Goal: Register for event/course

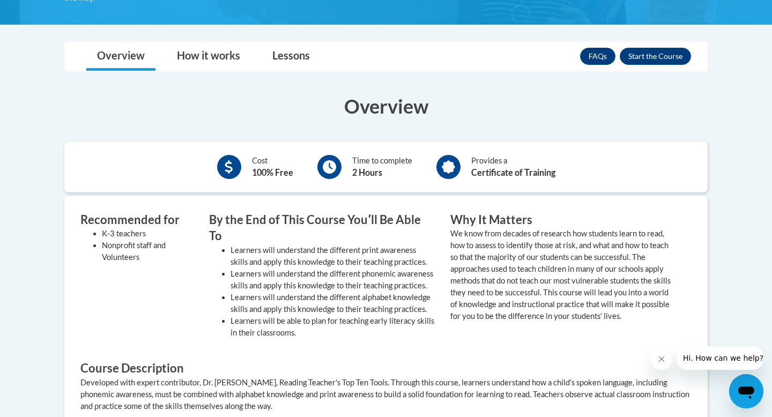
scroll to position [274, 0]
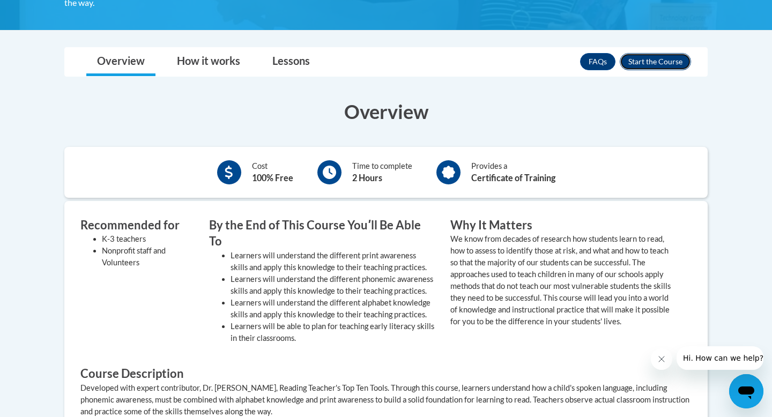
click at [673, 60] on button "Enroll" at bounding box center [655, 61] width 71 height 17
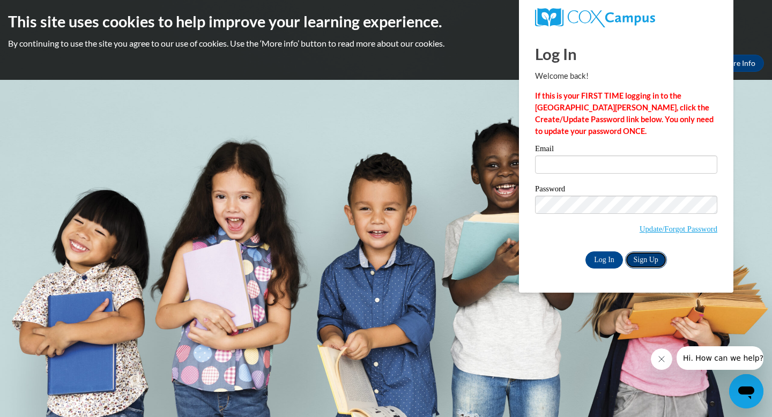
click at [646, 259] on link "Sign Up" at bounding box center [646, 259] width 42 height 17
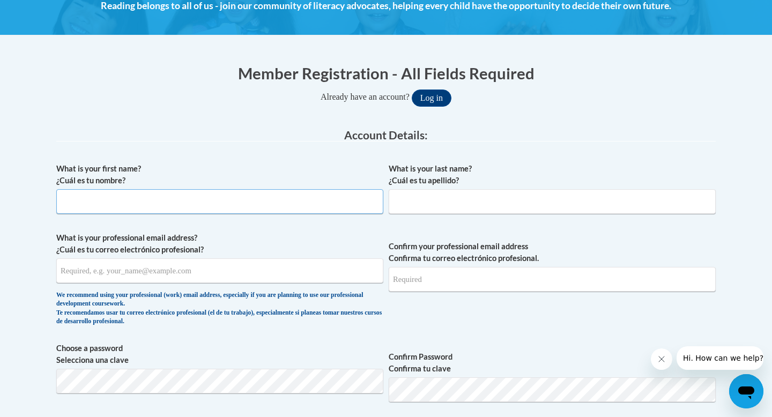
click at [280, 208] on input "What is your first name? ¿Cuál es tu nombre?" at bounding box center [219, 201] width 327 height 25
type input "[PERSON_NAME]"
click at [536, 201] on input "What is your last name? ¿Cuál es tu apellido?" at bounding box center [552, 201] width 327 height 25
type input "[PERSON_NAME]"
click at [275, 270] on input "What is your professional email address? ¿Cuál es tu correo electrónico profesi…" at bounding box center [219, 270] width 327 height 25
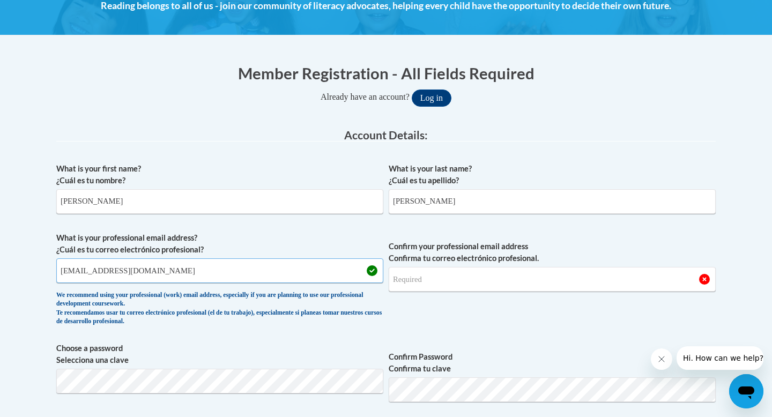
type input "[EMAIL_ADDRESS][DOMAIN_NAME]"
click at [498, 279] on input "Confirm your professional email address Confirma tu correo electrónico profesio…" at bounding box center [552, 279] width 327 height 25
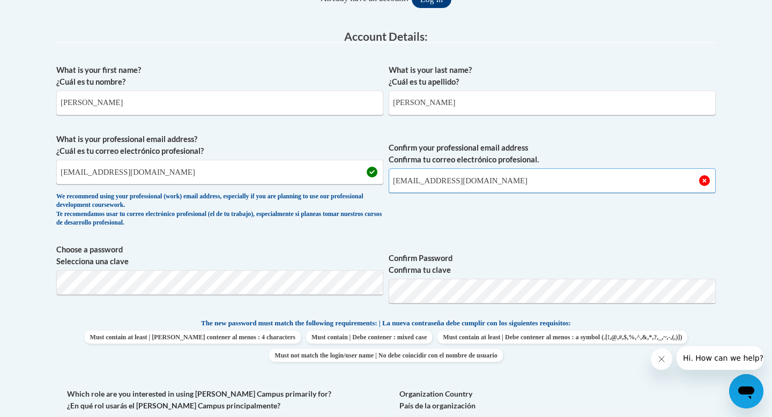
scroll to position [275, 0]
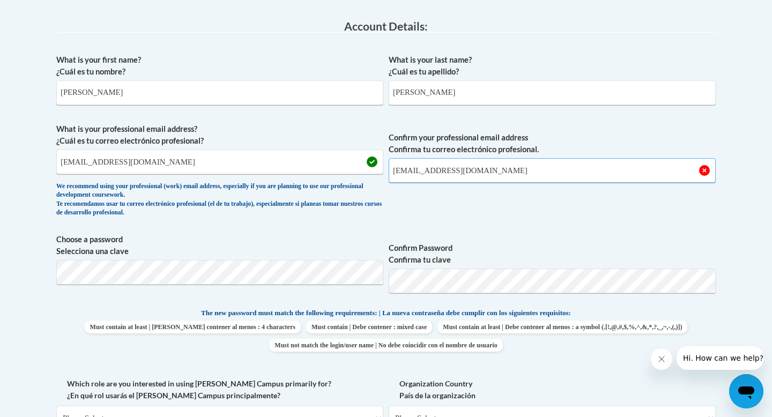
type input "kchoe@students.kennesaw.edu"
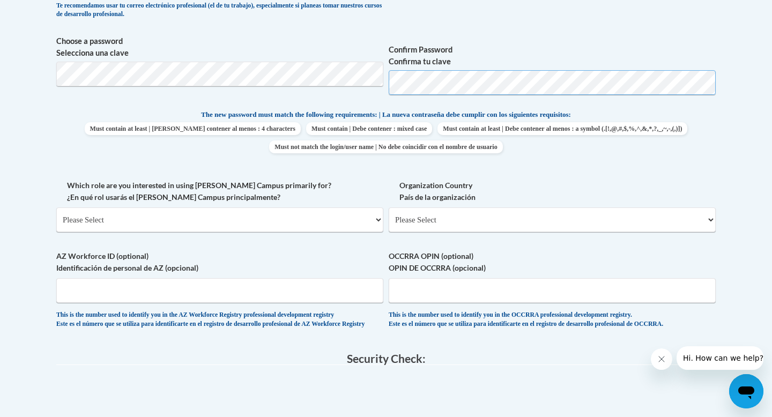
scroll to position [474, 0]
click at [289, 218] on select "Please Select College/University | Colegio/Universidad Community/Nonprofit Part…" at bounding box center [219, 218] width 327 height 25
select select "5a18ea06-2b54-4451-96f2-d152daf9eac5"
click at [56, 206] on select "Please Select College/University | Colegio/Universidad Community/Nonprofit Part…" at bounding box center [219, 218] width 327 height 25
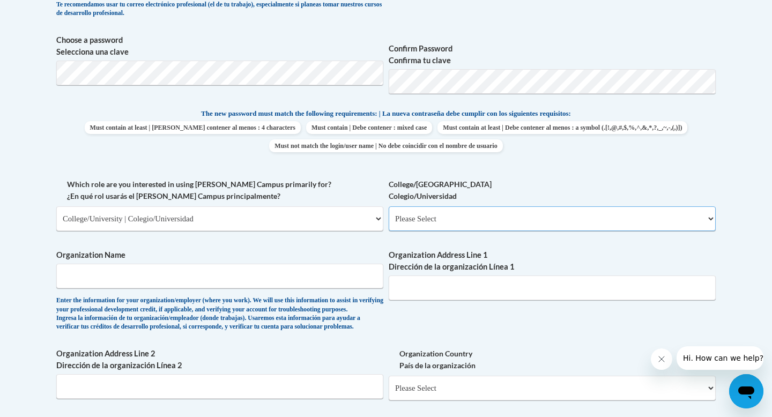
click at [478, 219] on select "Please Select College/University Staff | Empleado universitario College/Univers…" at bounding box center [552, 218] width 327 height 25
select select "99b32b07-cffc-426c-8bf6-0cd77760d84b"
click at [389, 206] on select "Please Select College/University Staff | Empleado universitario College/Univers…" at bounding box center [552, 218] width 327 height 25
click at [301, 285] on input "Organization Name" at bounding box center [219, 276] width 327 height 25
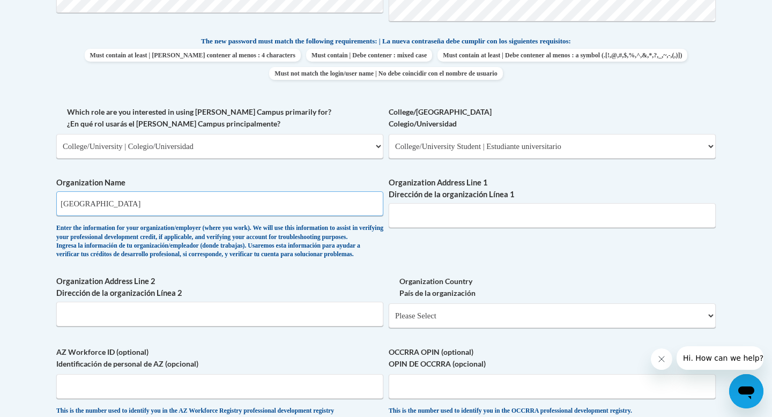
scroll to position [549, 0]
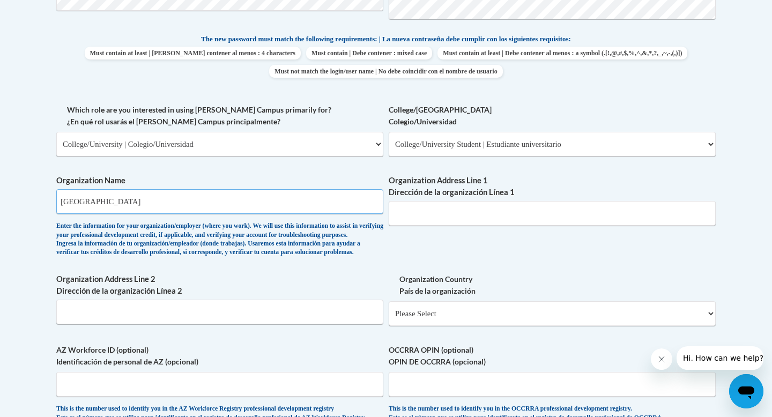
type input "Kennesaw State University"
click at [433, 215] on input "Organization Address Line 1 Dirección de la organización Línea 1" at bounding box center [552, 213] width 327 height 25
type input "1000 Chastain Rd NW, Kennesaw, GA 30144"
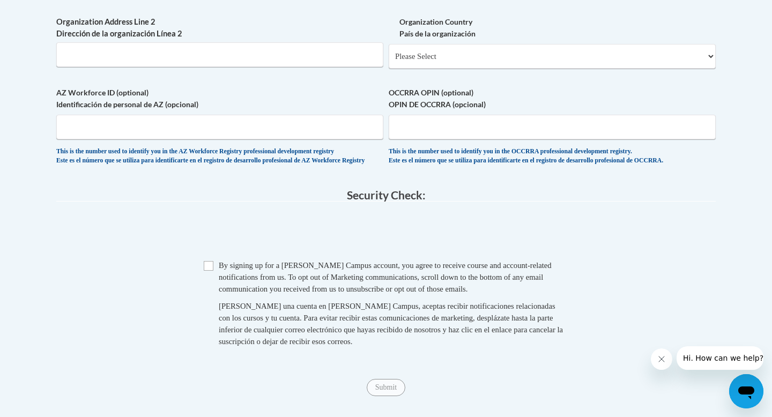
scroll to position [819, 0]
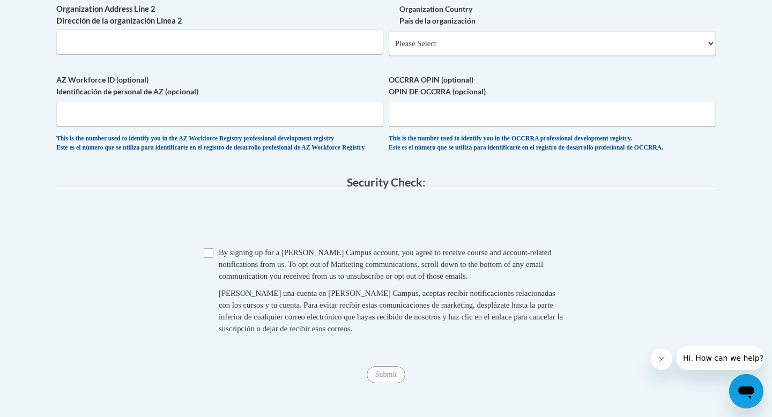
click at [251, 282] on div "By signing up for a Cox Campus account, you agree to receive course and account…" at bounding box center [393, 264] width 349 height 35
click at [210, 258] on input "Checkbox" at bounding box center [209, 253] width 10 height 10
checkbox input "true"
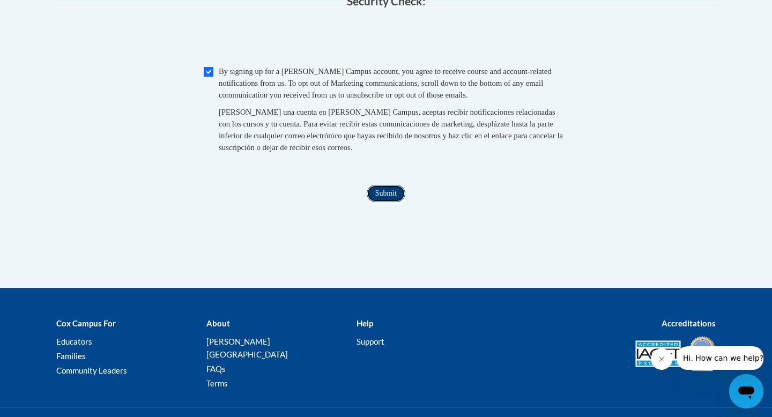
click at [394, 202] on input "Submit" at bounding box center [386, 193] width 39 height 17
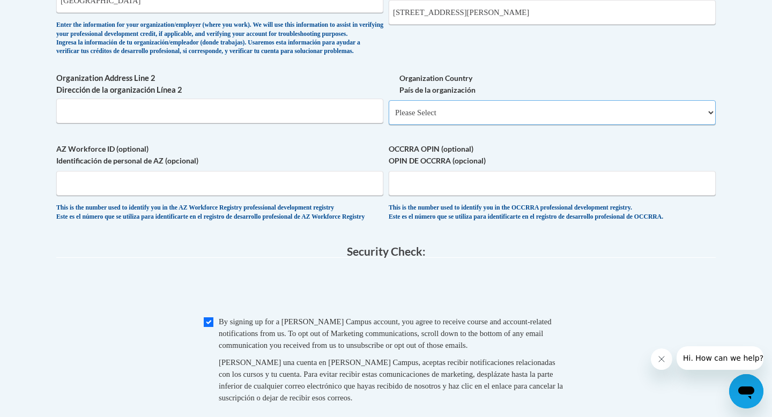
scroll to position [748, 0]
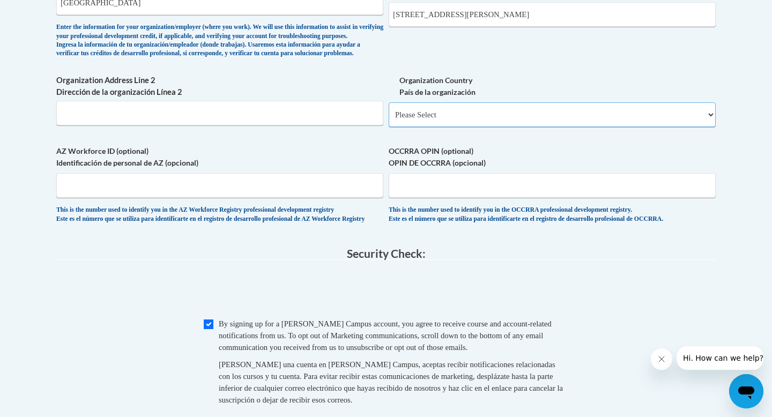
click at [456, 125] on select "Please Select United States | Estados Unidos Outside of the United States | Fue…" at bounding box center [552, 114] width 327 height 25
select select "ad49bcad-a171-4b2e-b99c-48b446064914"
click at [389, 120] on select "Please Select United States | Estados Unidos Outside of the United States | Fue…" at bounding box center [552, 114] width 327 height 25
select select
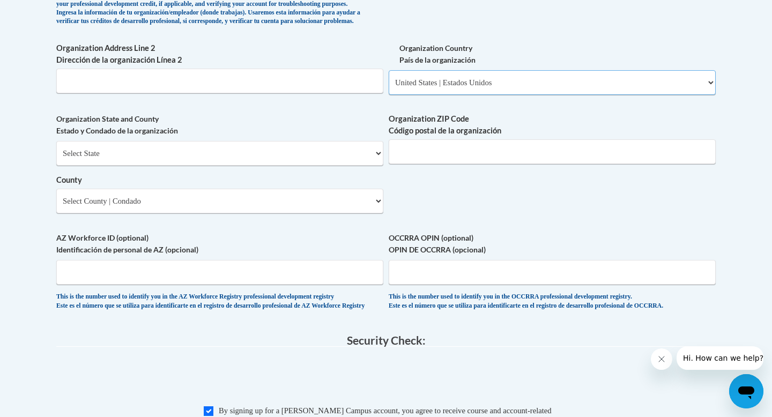
scroll to position [780, 0]
click at [324, 165] on select "Select State Alabama Alaska Arizona Arkansas California Colorado Connecticut De…" at bounding box center [219, 152] width 327 height 25
select select "Georgia"
click at [56, 158] on select "Select State Alabama Alaska Arizona Arkansas California Colorado Connecticut De…" at bounding box center [219, 152] width 327 height 25
click at [334, 212] on select "County" at bounding box center [219, 200] width 327 height 25
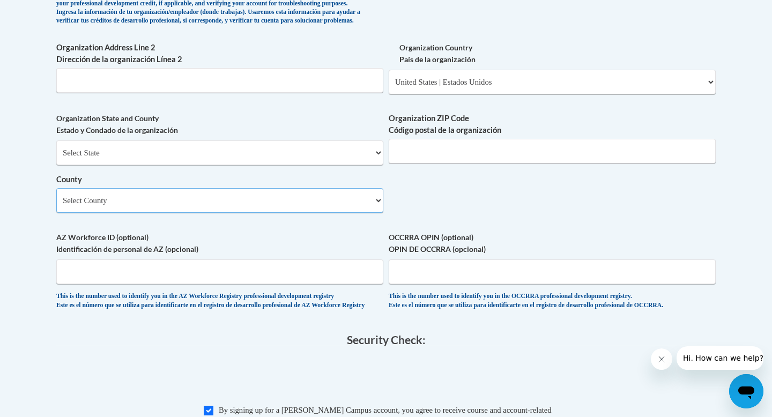
select select "Cobb"
click at [56, 205] on select "Select County Appling Atkinson Bacon Baker Baldwin Banks Barrow Bartow Ben Hill…" at bounding box center [219, 200] width 327 height 25
click at [435, 163] on input "Organization ZIP Code Código postal de la organización" at bounding box center [552, 151] width 327 height 25
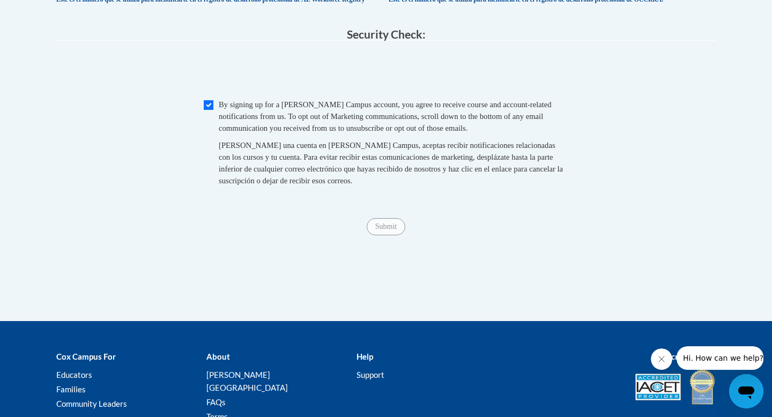
scroll to position [1086, 0]
type input "30144"
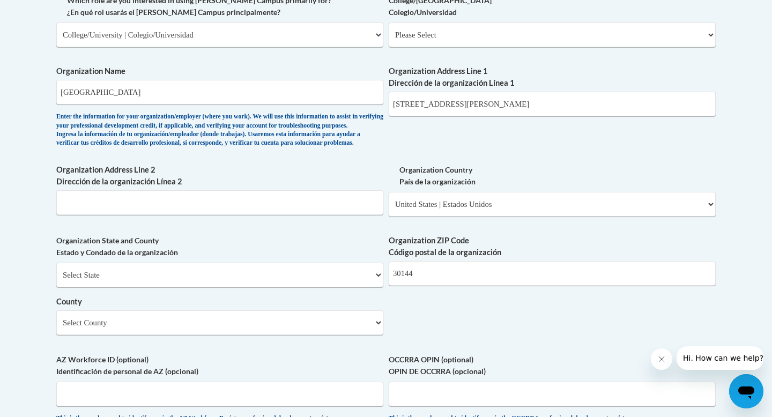
scroll to position [656, 0]
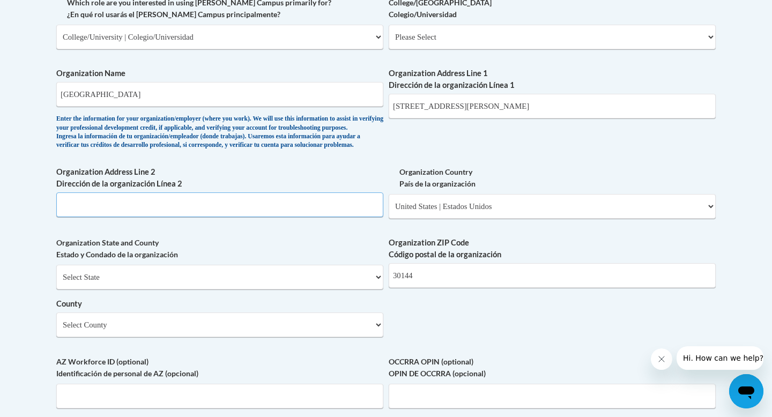
click at [324, 217] on input "Organization Address Line 2 Dirección de la organización Línea 2" at bounding box center [219, 204] width 327 height 25
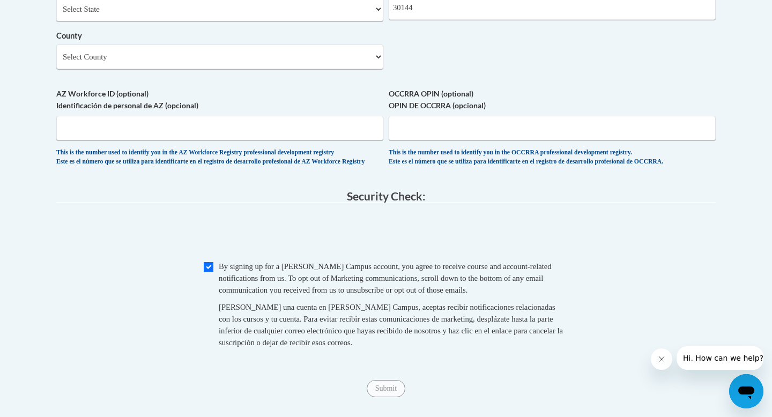
scroll to position [848, 0]
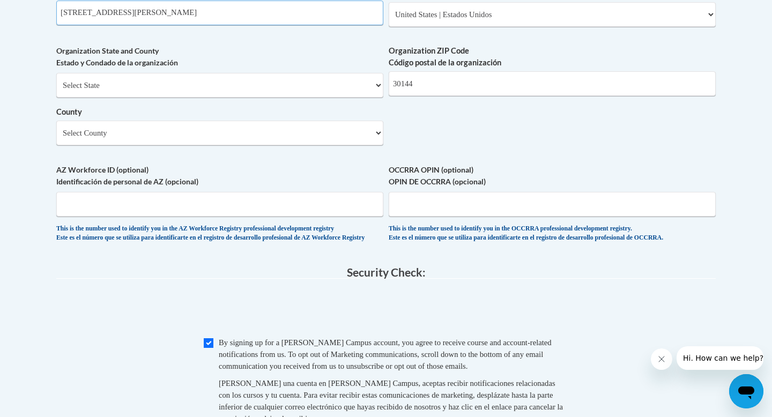
type input "1000 Chastain Rd NW, Kennesaw, GA 30144"
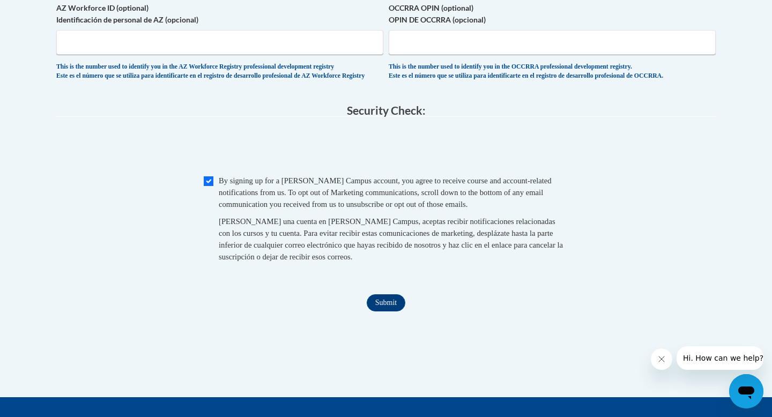
scroll to position [1139, 0]
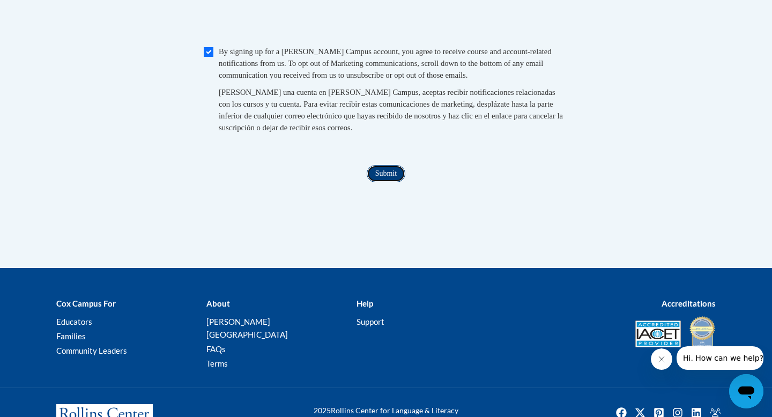
click at [381, 182] on input "Submit" at bounding box center [386, 173] width 39 height 17
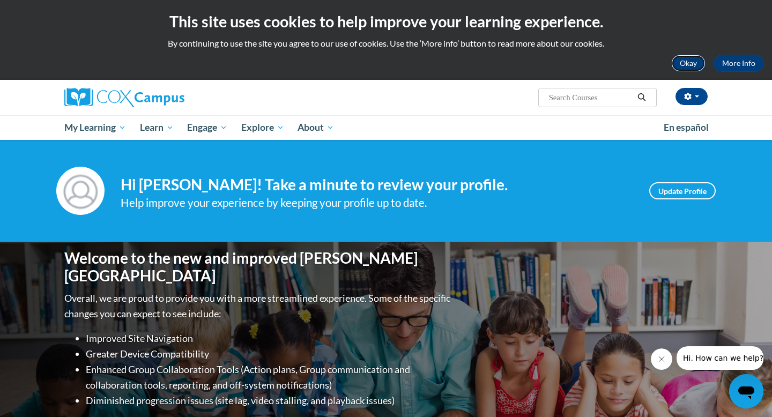
click at [688, 68] on button "Okay" at bounding box center [688, 63] width 34 height 17
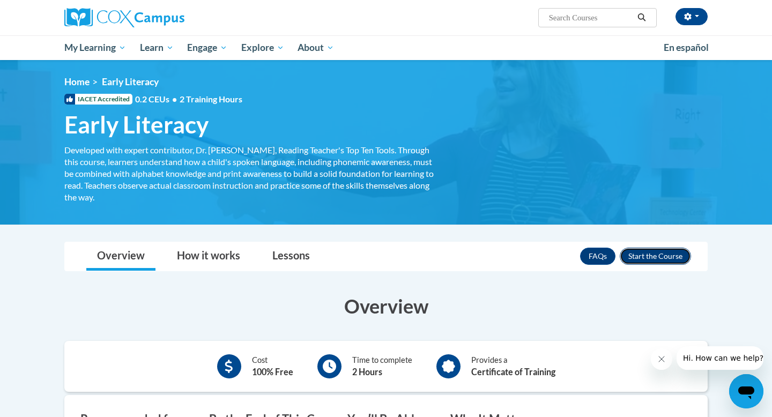
click at [658, 255] on button "Enroll" at bounding box center [655, 256] width 71 height 17
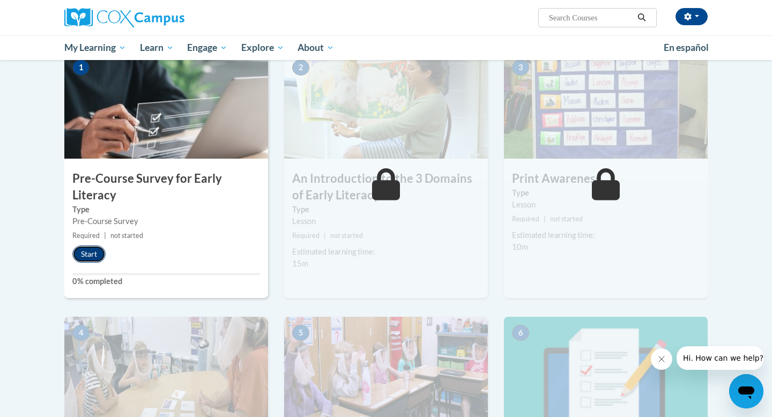
click at [78, 256] on button "Start" at bounding box center [88, 253] width 33 height 17
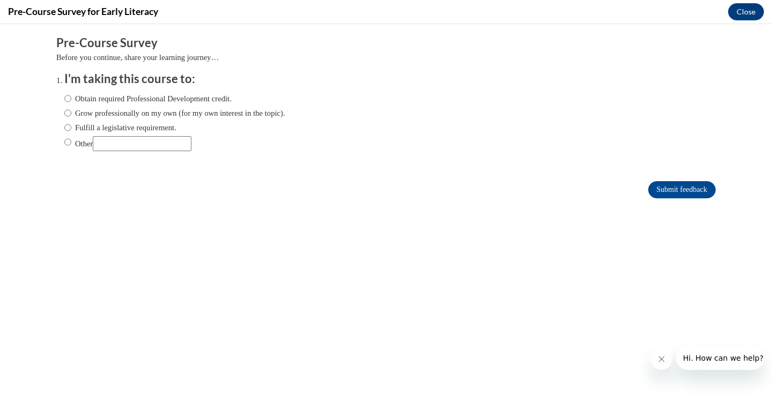
click at [160, 94] on label "Obtain required Professional Development credit." at bounding box center [147, 99] width 167 height 12
click at [71, 94] on input "Obtain required Professional Development credit." at bounding box center [67, 99] width 7 height 12
radio input "true"
click at [665, 187] on input "Submit feedback" at bounding box center [682, 189] width 68 height 17
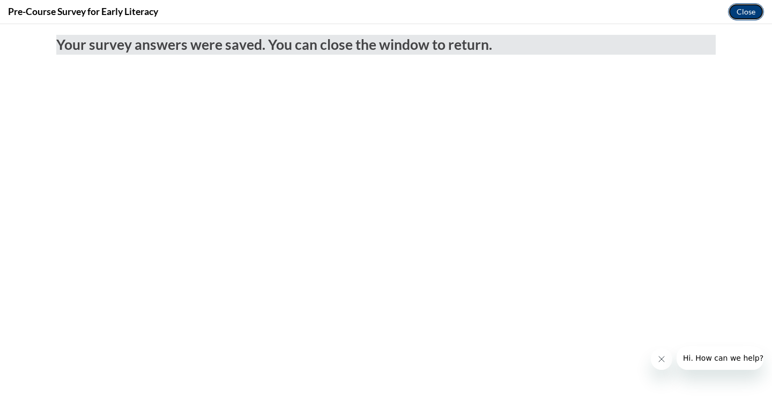
click at [748, 11] on button "Close" at bounding box center [746, 11] width 36 height 17
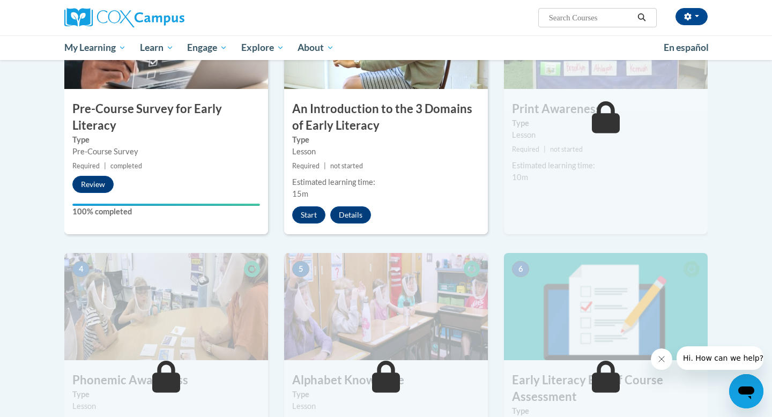
scroll to position [296, 0]
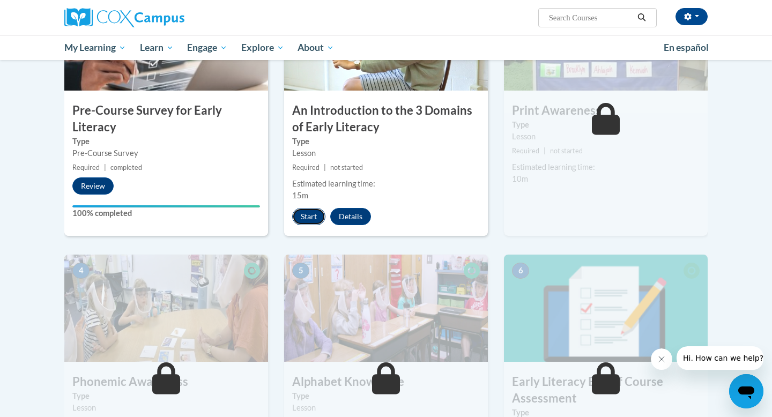
click at [311, 213] on button "Start" at bounding box center [308, 216] width 33 height 17
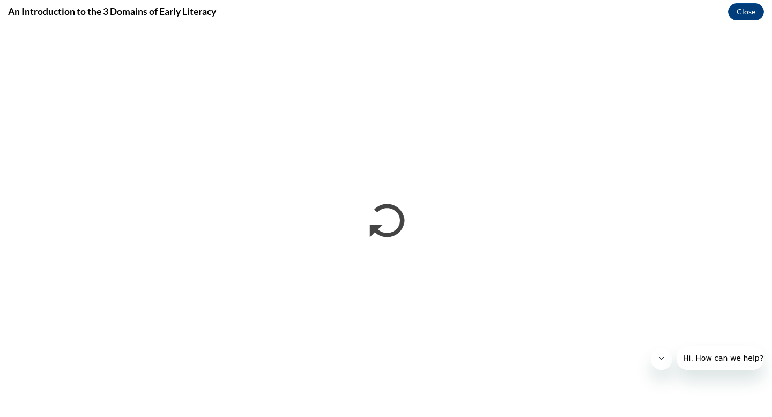
scroll to position [0, 0]
click at [661, 361] on icon "Close message from company" at bounding box center [661, 359] width 9 height 9
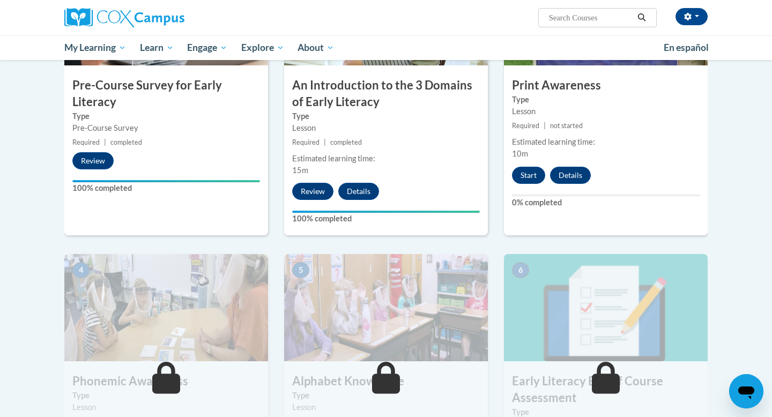
scroll to position [306, 0]
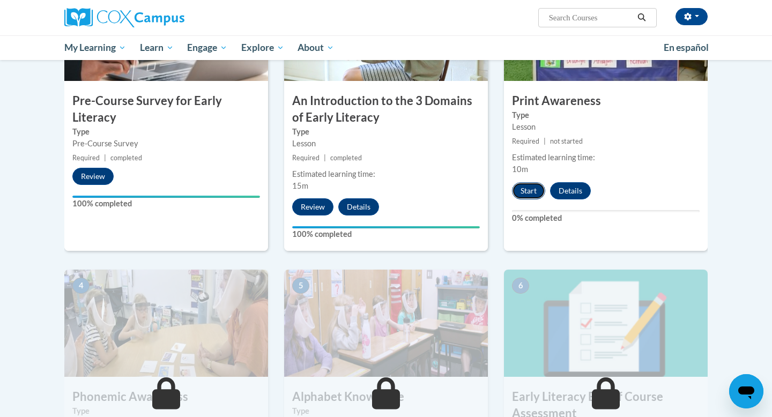
click at [525, 183] on button "Start" at bounding box center [528, 190] width 33 height 17
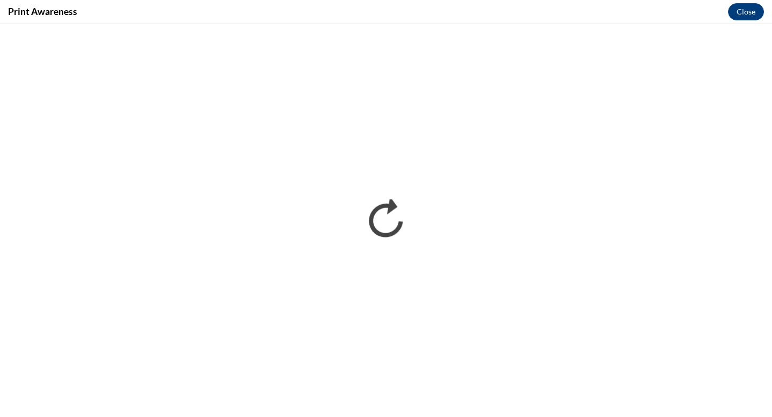
scroll to position [0, 0]
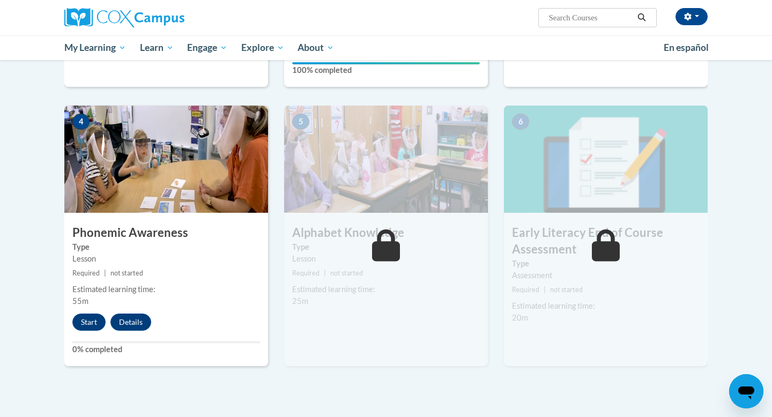
scroll to position [476, 0]
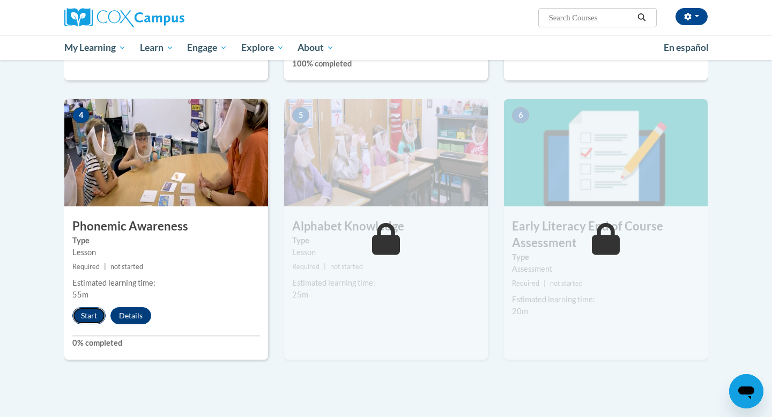
click at [88, 318] on button "Start" at bounding box center [88, 315] width 33 height 17
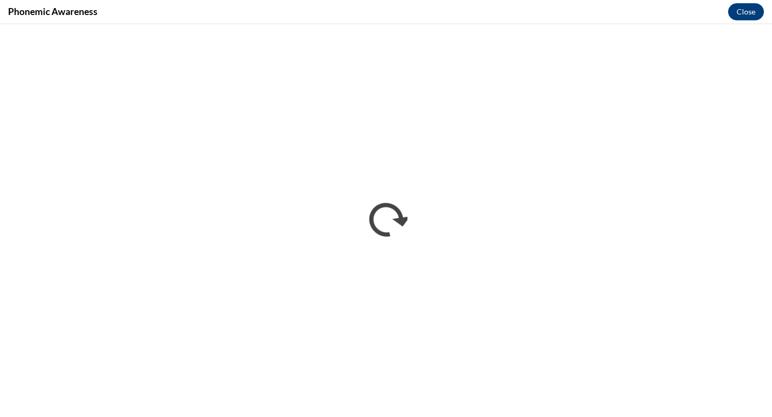
scroll to position [0, 0]
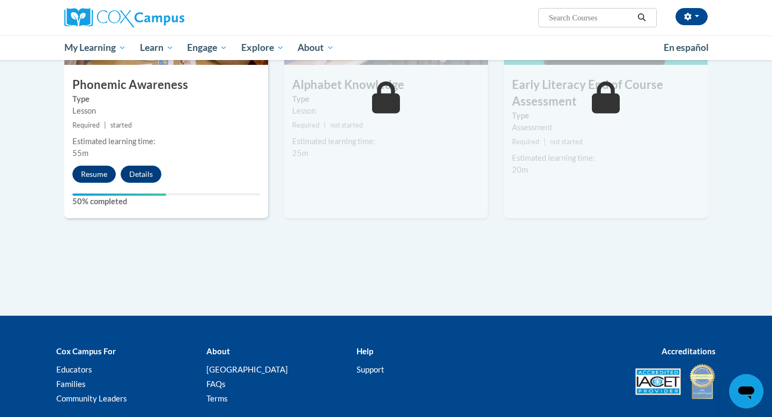
scroll to position [621, 0]
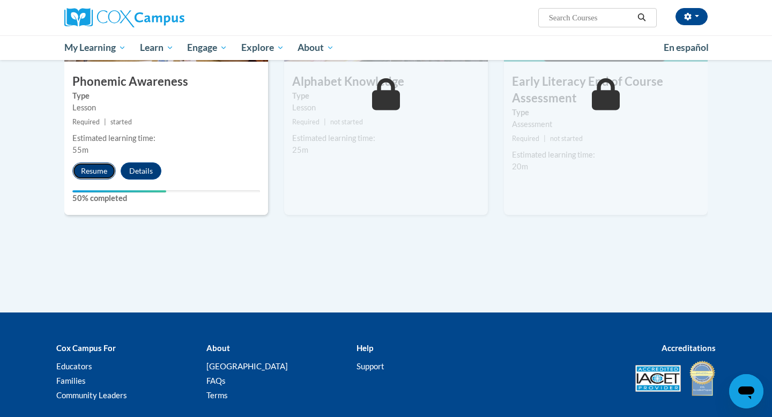
click at [96, 172] on button "Resume" at bounding box center [93, 170] width 43 height 17
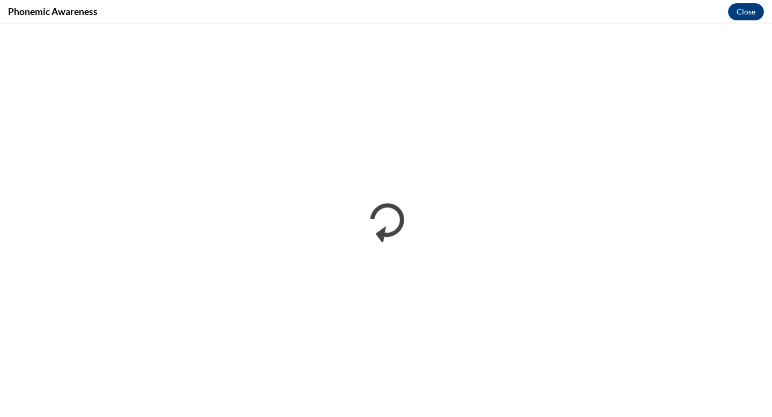
scroll to position [0, 0]
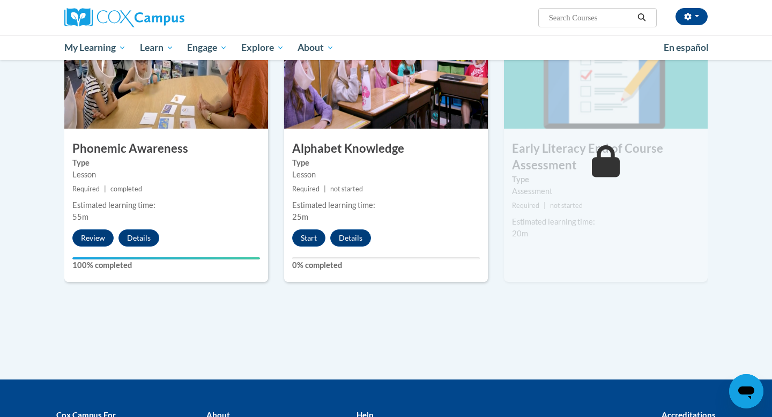
scroll to position [555, 0]
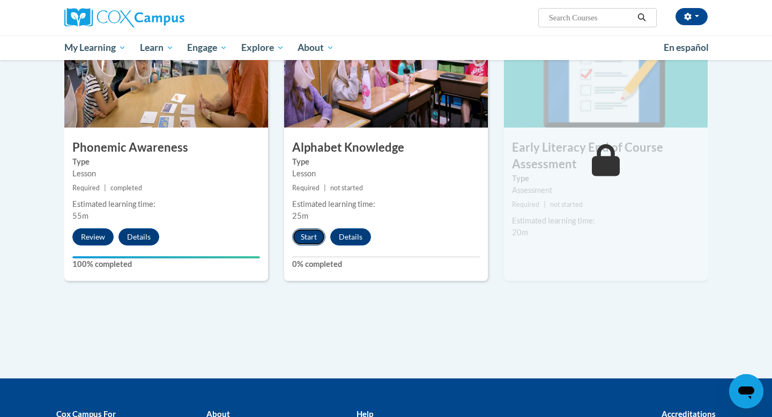
click at [310, 238] on button "Start" at bounding box center [308, 236] width 33 height 17
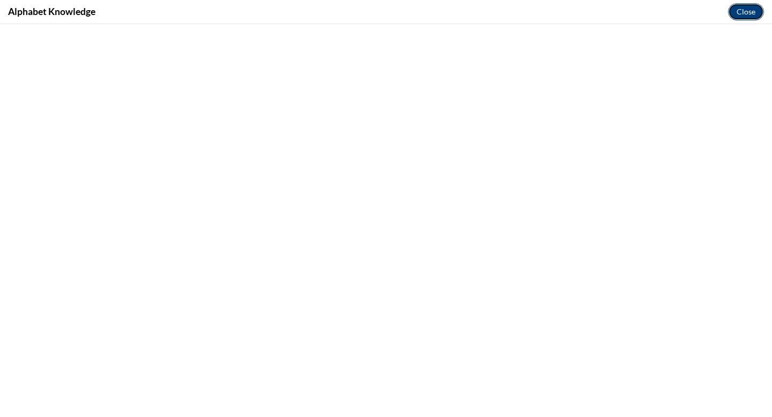
click at [757, 12] on button "Close" at bounding box center [746, 11] width 36 height 17
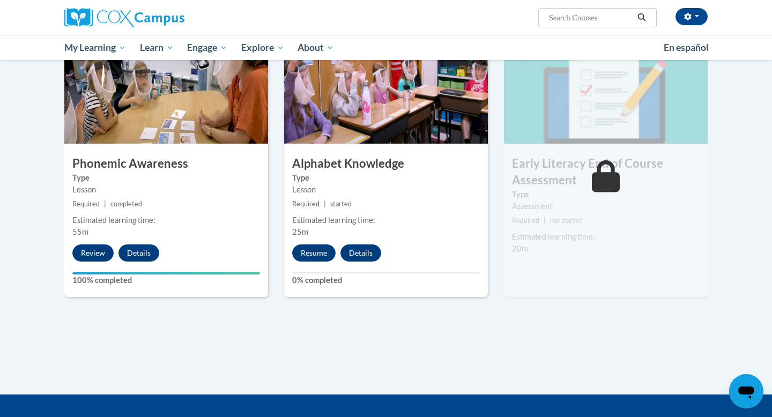
scroll to position [549, 0]
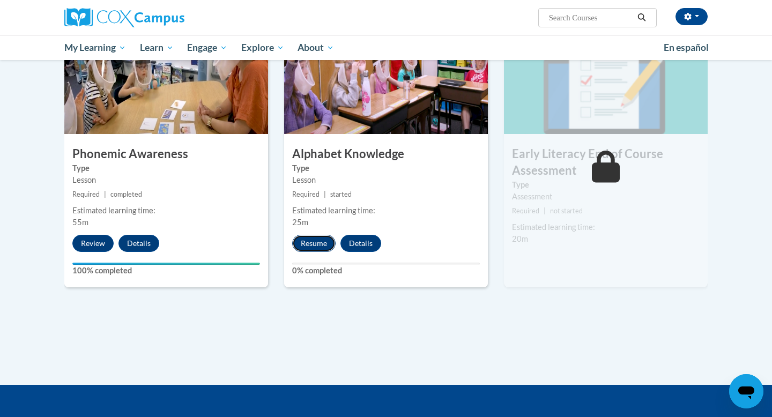
click at [315, 243] on button "Resume" at bounding box center [313, 243] width 43 height 17
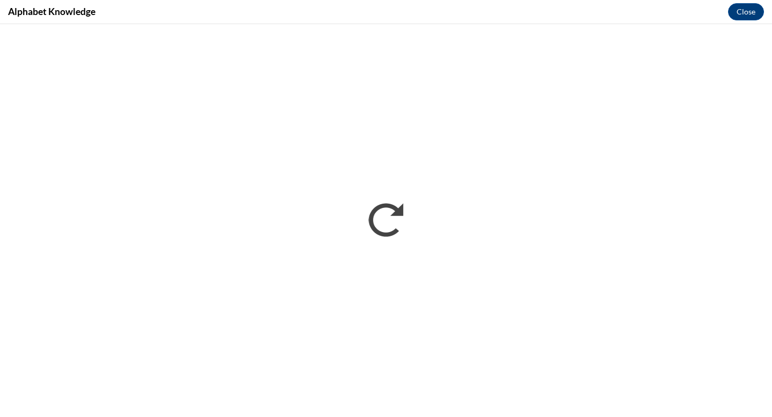
scroll to position [0, 0]
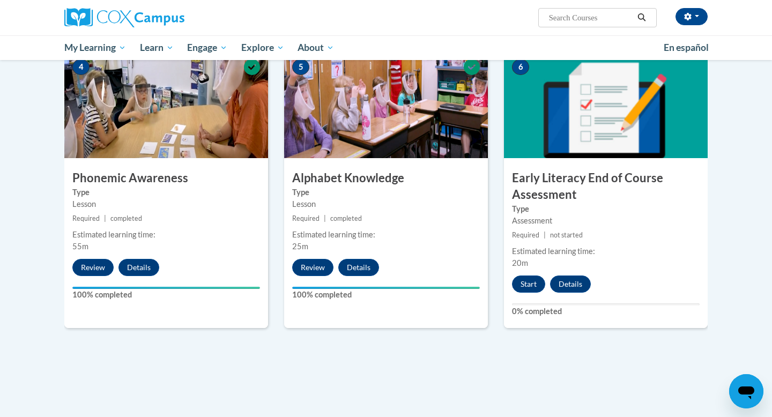
scroll to position [530, 0]
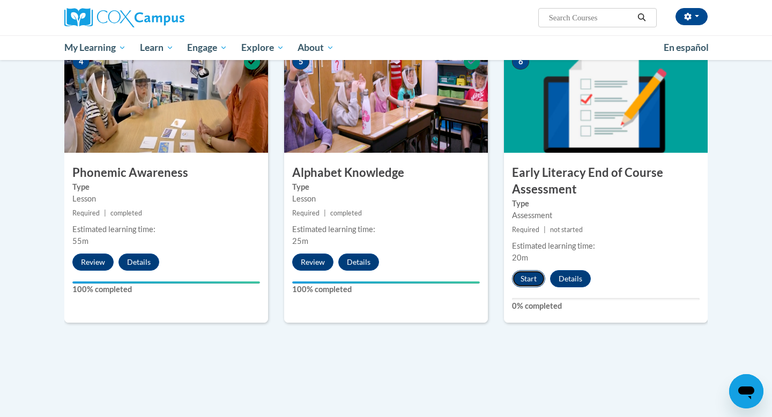
click at [533, 277] on button "Start" at bounding box center [528, 278] width 33 height 17
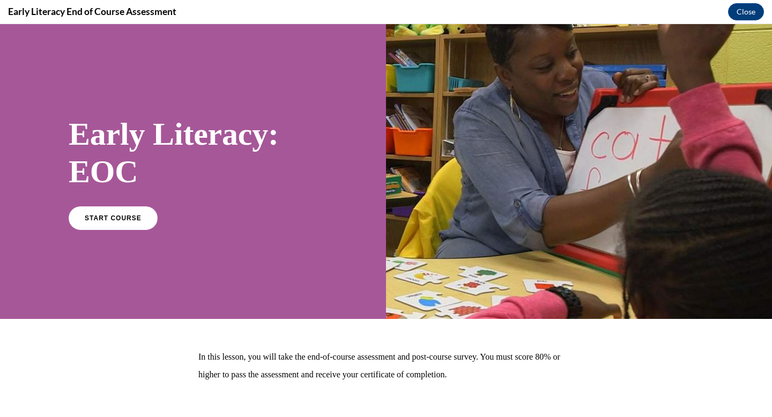
scroll to position [57, 0]
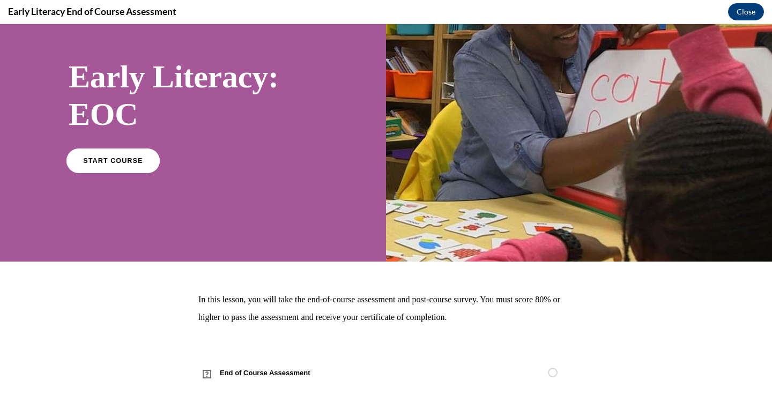
click at [130, 162] on span "START COURSE" at bounding box center [112, 160] width 59 height 8
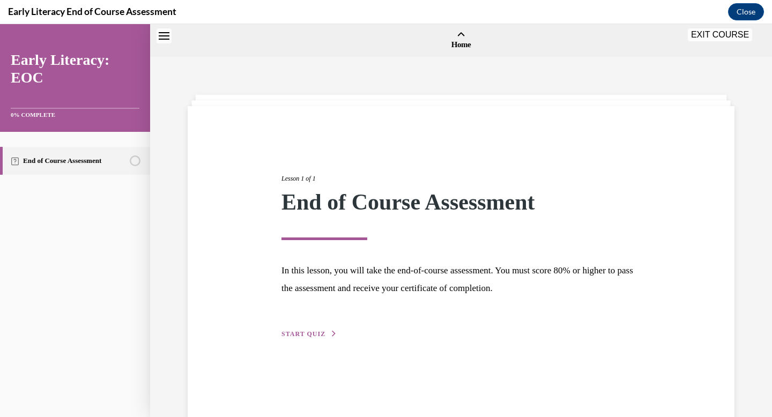
scroll to position [33, 0]
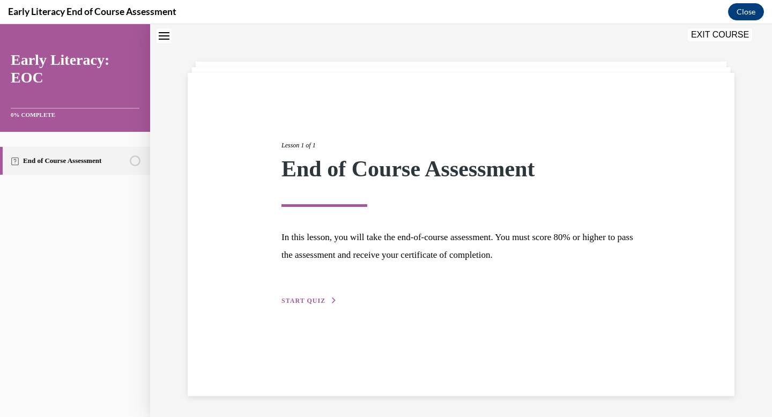
click at [318, 301] on span "START QUIZ" at bounding box center [303, 301] width 44 height 8
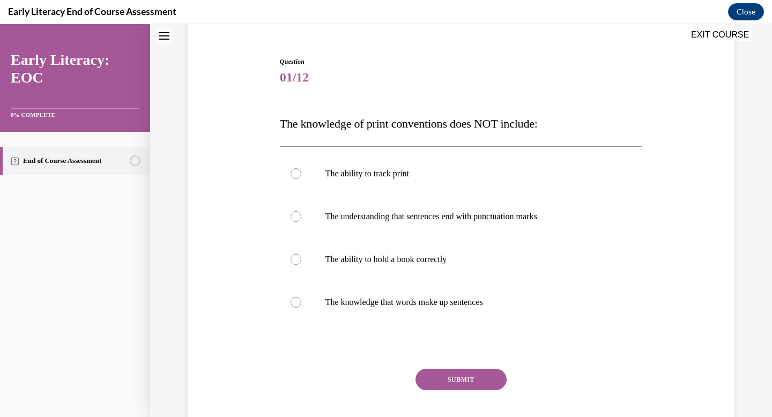
scroll to position [94, 0]
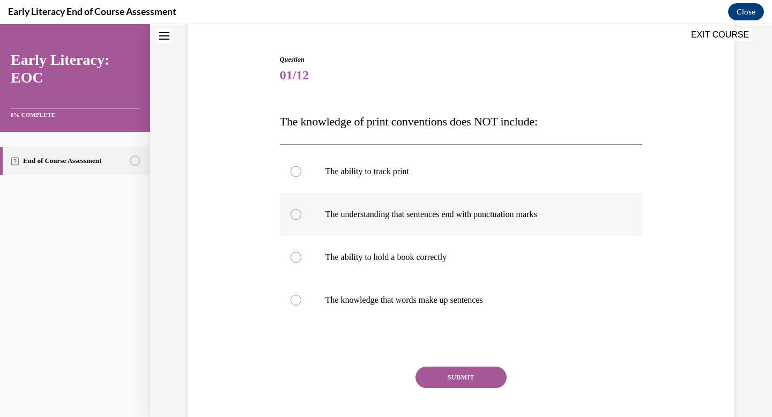
click at [533, 208] on div at bounding box center [461, 214] width 363 height 43
click at [475, 264] on div at bounding box center [461, 257] width 363 height 43
click at [453, 377] on button "SUBMIT" at bounding box center [460, 377] width 91 height 21
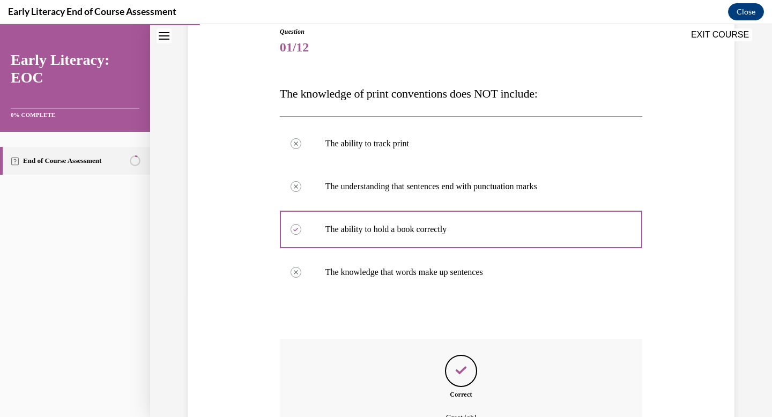
scroll to position [240, 0]
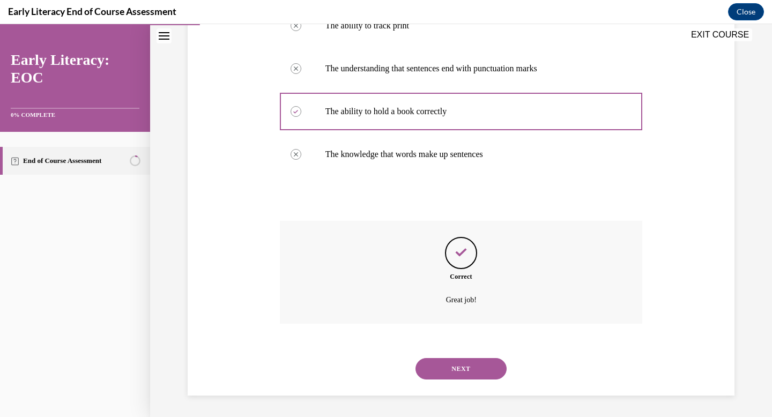
click at [454, 372] on button "NEXT" at bounding box center [460, 368] width 91 height 21
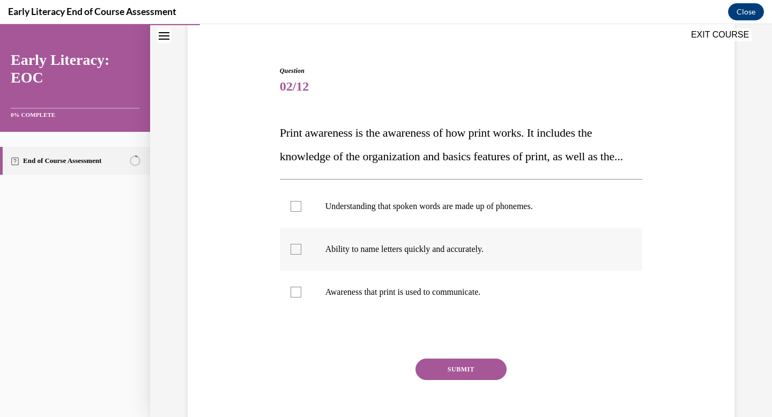
scroll to position [88, 0]
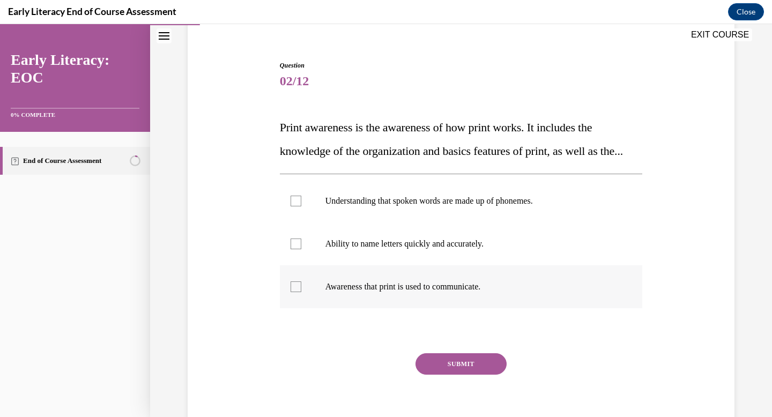
click at [452, 308] on div at bounding box center [461, 286] width 363 height 43
click at [463, 375] on button "SUBMIT" at bounding box center [460, 363] width 91 height 21
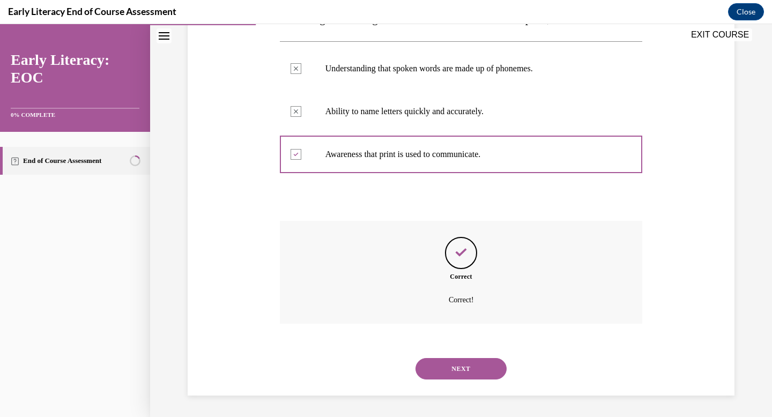
scroll to position [244, 0]
click at [461, 368] on button "NEXT" at bounding box center [460, 368] width 91 height 21
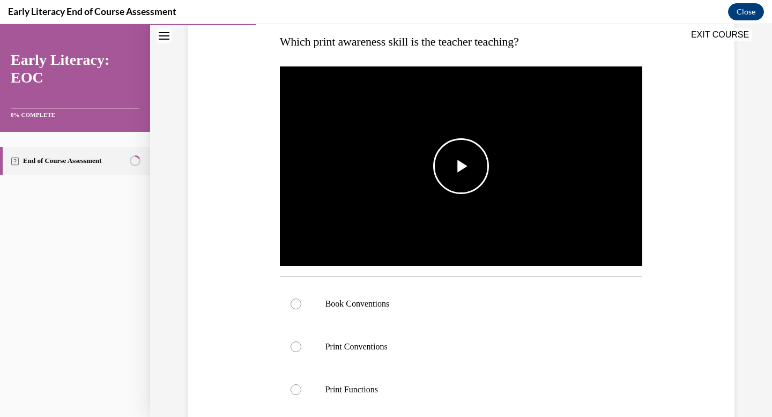
scroll to position [177, 0]
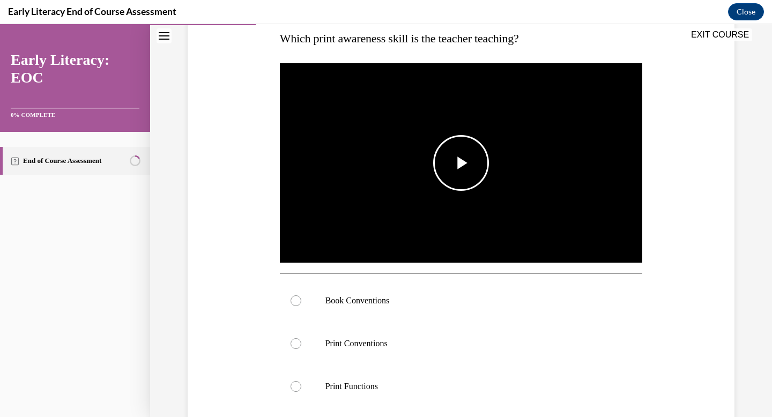
click at [461, 163] on span "Video player" at bounding box center [461, 163] width 0 height 0
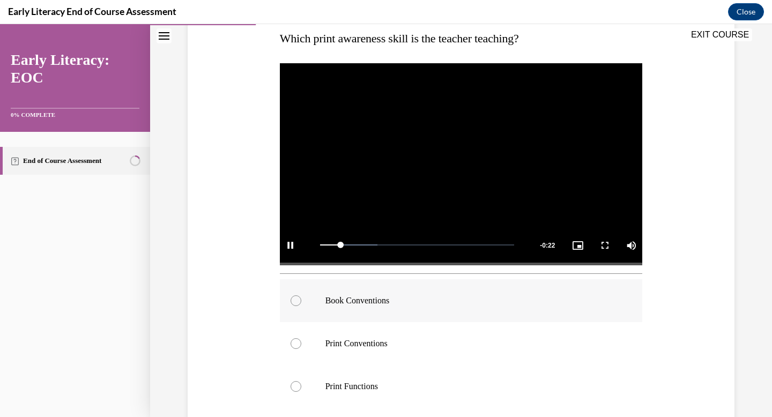
click at [554, 299] on p "Book Conventions" at bounding box center [470, 300] width 290 height 11
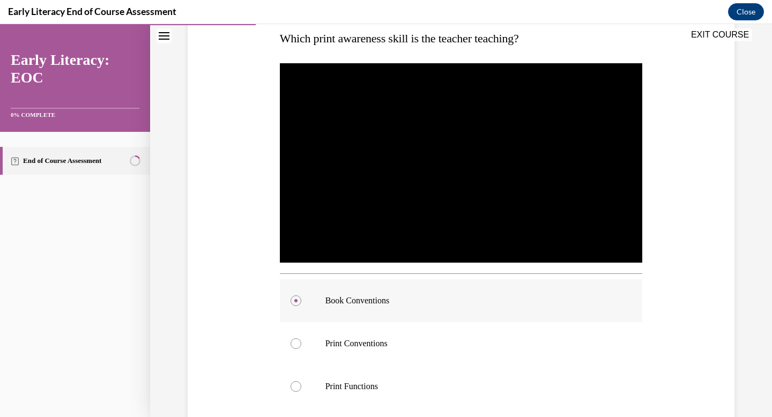
scroll to position [322, 0]
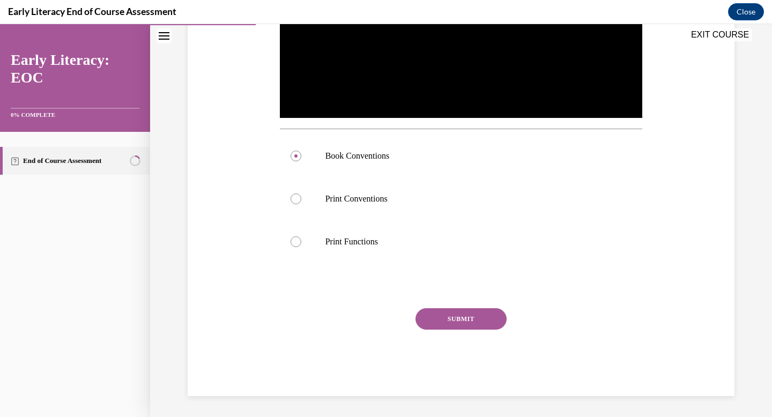
click at [472, 320] on button "SUBMIT" at bounding box center [460, 318] width 91 height 21
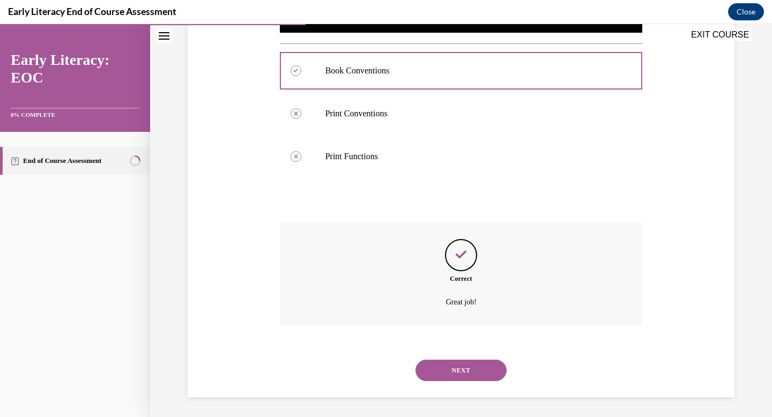
scroll to position [409, 0]
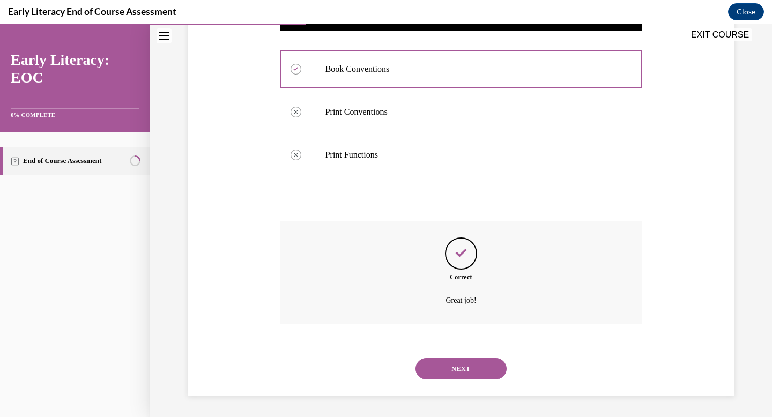
click at [464, 369] on button "NEXT" at bounding box center [460, 368] width 91 height 21
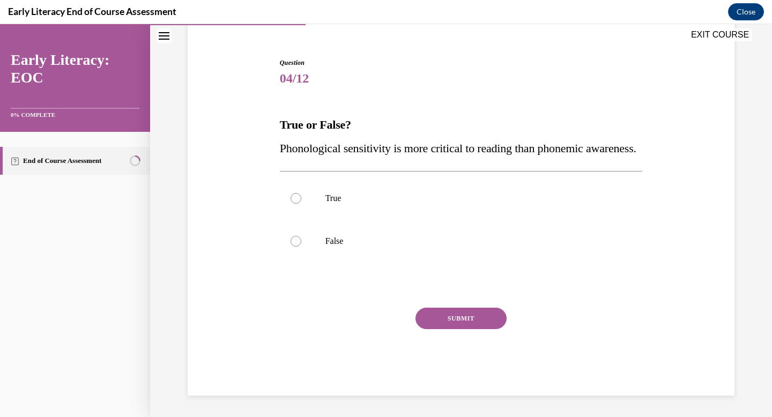
scroll to position [115, 0]
click at [355, 232] on div at bounding box center [461, 241] width 363 height 43
click at [464, 312] on button "SUBMIT" at bounding box center [460, 318] width 91 height 21
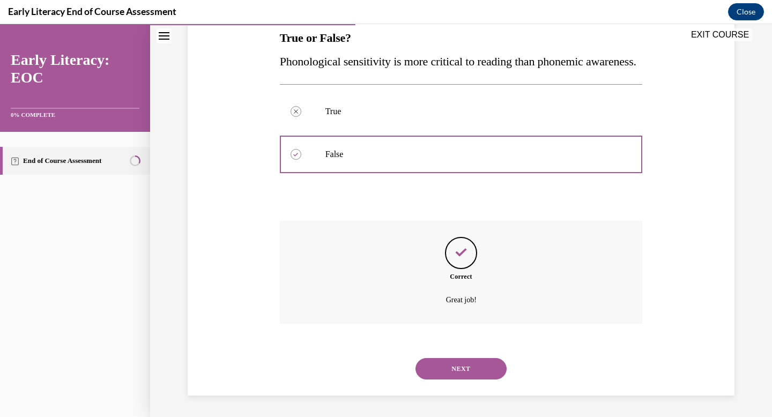
scroll to position [202, 0]
click at [461, 369] on button "NEXT" at bounding box center [460, 368] width 91 height 21
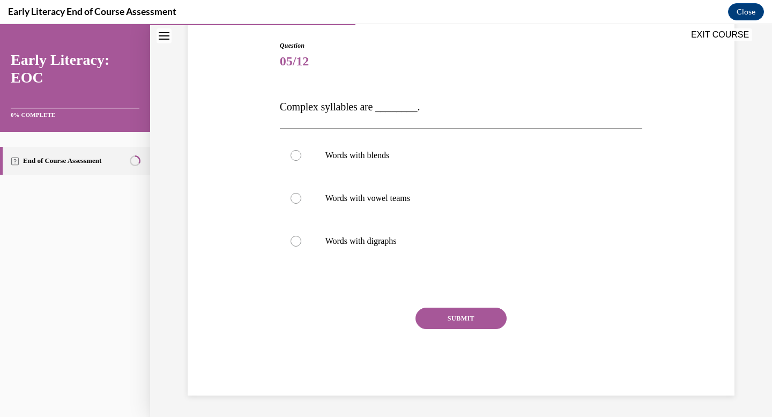
scroll to position [108, 0]
click at [412, 146] on div at bounding box center [461, 155] width 363 height 43
click at [456, 319] on button "SUBMIT" at bounding box center [460, 318] width 91 height 21
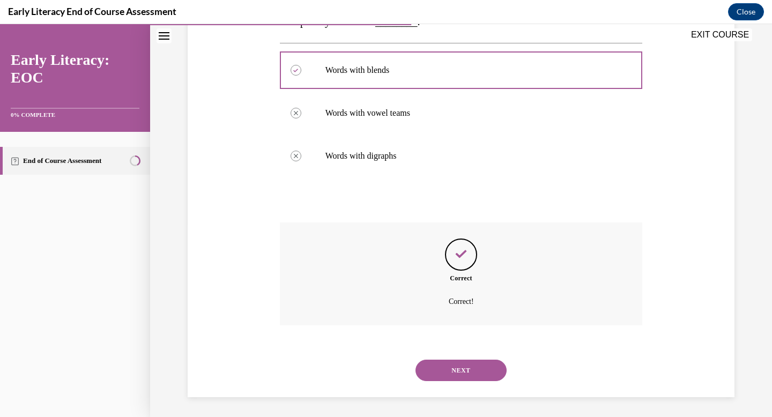
scroll to position [195, 0]
click at [452, 365] on button "NEXT" at bounding box center [460, 368] width 91 height 21
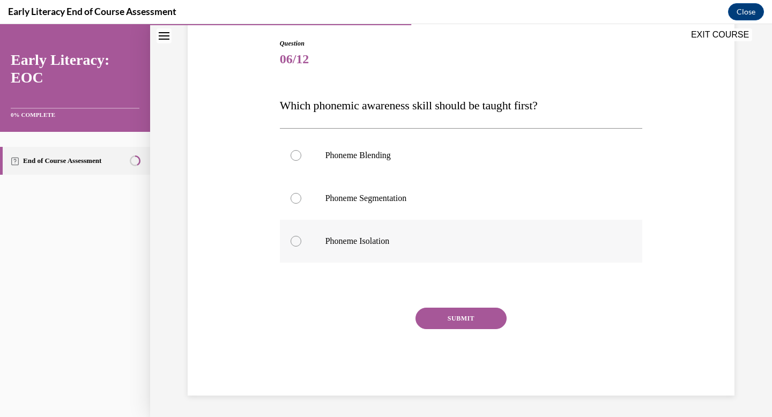
click at [412, 257] on div at bounding box center [461, 241] width 363 height 43
click at [446, 314] on button "SUBMIT" at bounding box center [460, 318] width 91 height 21
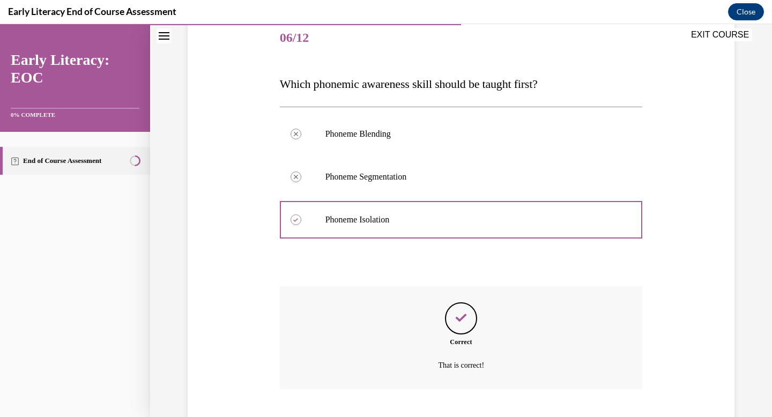
scroll to position [197, 0]
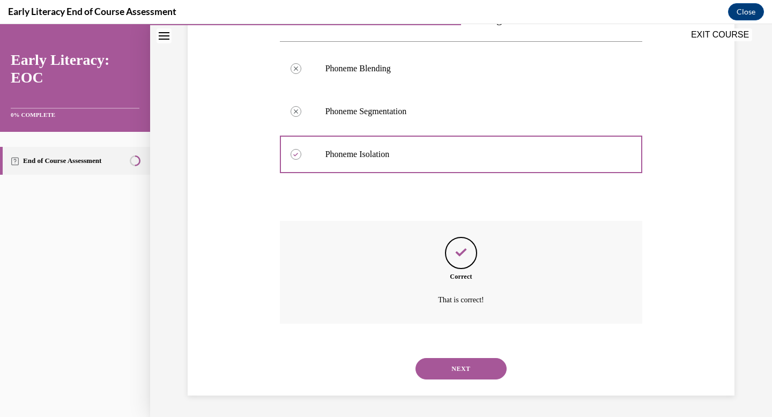
click at [459, 371] on button "NEXT" at bounding box center [460, 368] width 91 height 21
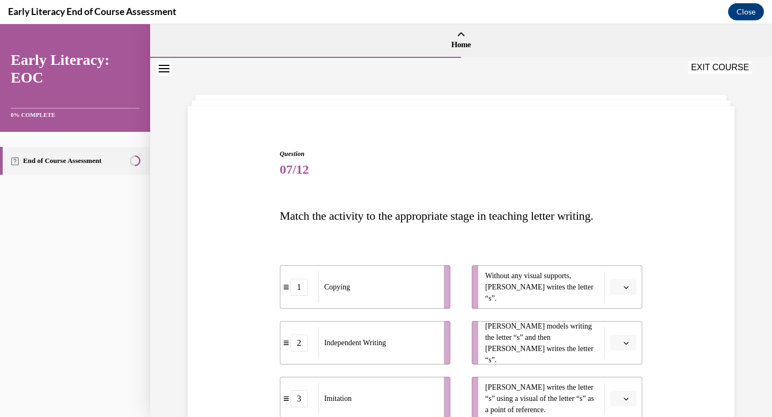
scroll to position [158, 0]
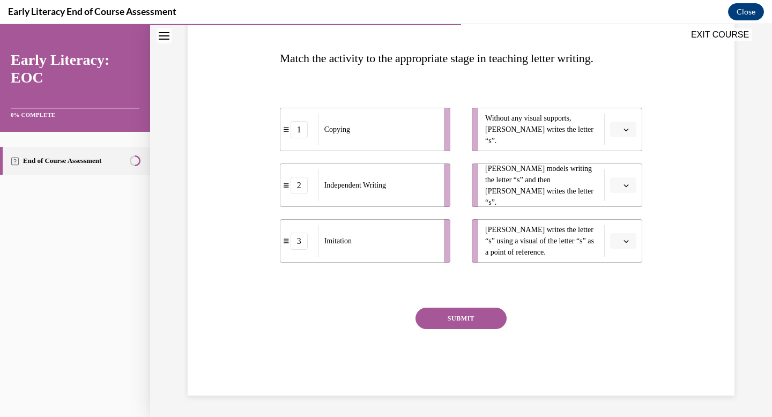
click at [628, 129] on icon "button" at bounding box center [626, 130] width 5 height 3
click at [623, 195] on div "2" at bounding box center [621, 195] width 27 height 21
click at [622, 180] on button "button" at bounding box center [623, 185] width 26 height 16
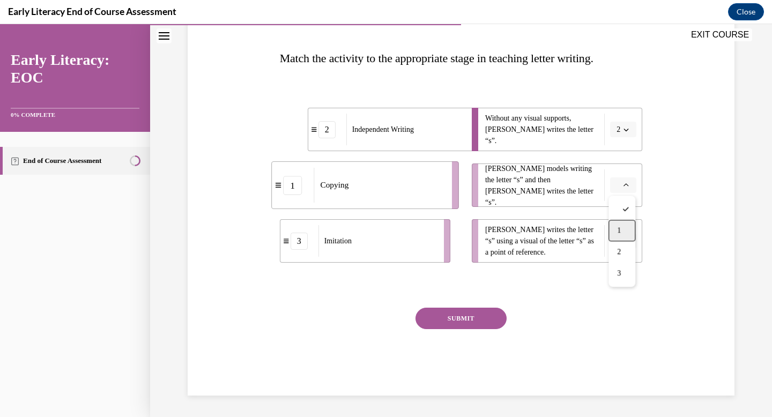
click at [620, 234] on span "1" at bounding box center [619, 230] width 4 height 9
click at [618, 242] on span "Please select an option" at bounding box center [618, 241] width 4 height 11
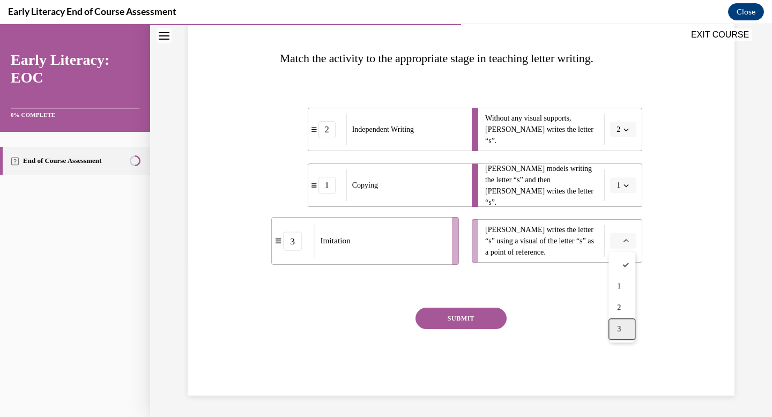
click at [618, 332] on span "3" at bounding box center [619, 329] width 4 height 9
click at [466, 317] on button "SUBMIT" at bounding box center [460, 318] width 91 height 21
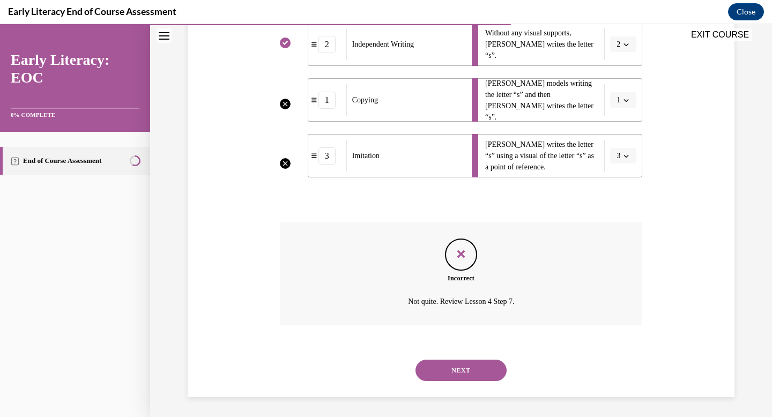
scroll to position [244, 0]
click at [625, 98] on li "Mr. Brown models writing the letter “s” and then Tina writes the letter “s”. 1" at bounding box center [557, 98] width 170 height 43
click at [452, 364] on button "NEXT" at bounding box center [460, 368] width 91 height 21
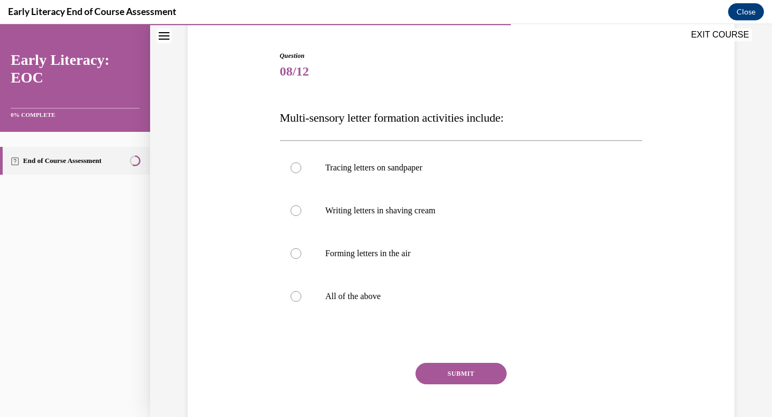
scroll to position [99, 0]
click at [420, 310] on div at bounding box center [461, 295] width 363 height 43
click at [450, 368] on button "SUBMIT" at bounding box center [460, 372] width 91 height 21
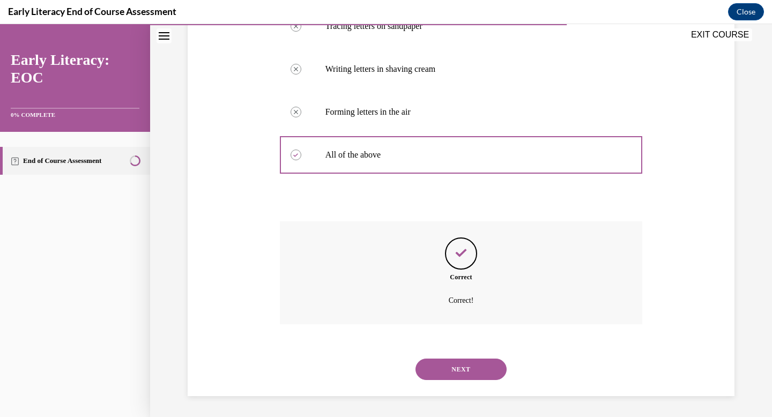
scroll to position [240, 0]
click at [460, 372] on button "NEXT" at bounding box center [460, 368] width 91 height 21
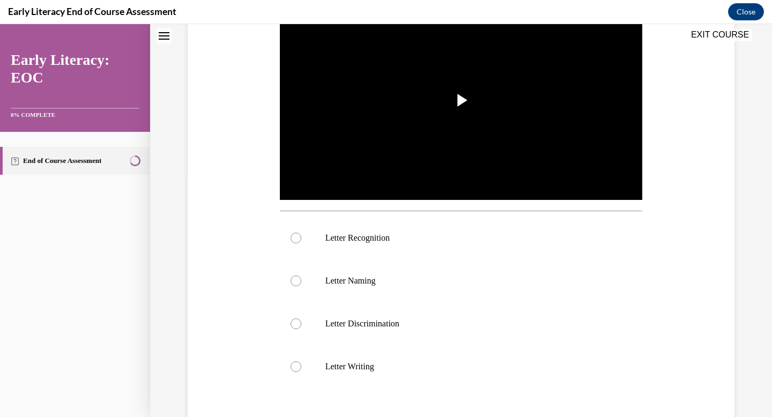
scroll to position [0, 0]
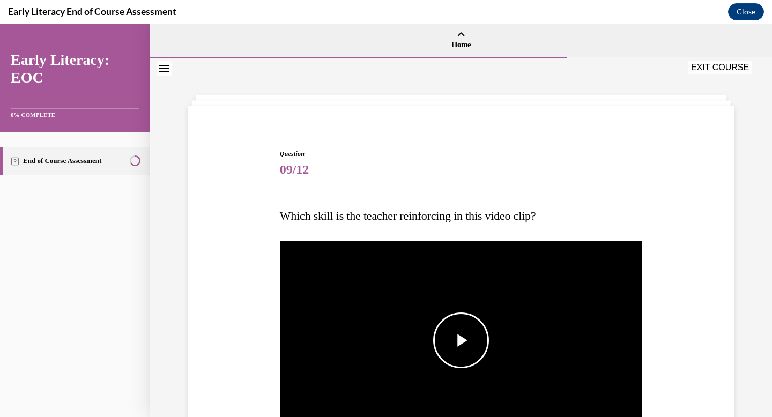
click at [461, 340] on span "Video player" at bounding box center [461, 340] width 0 height 0
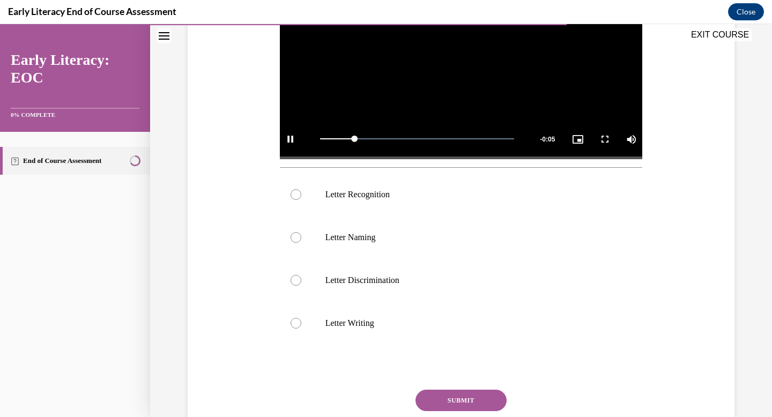
scroll to position [271, 0]
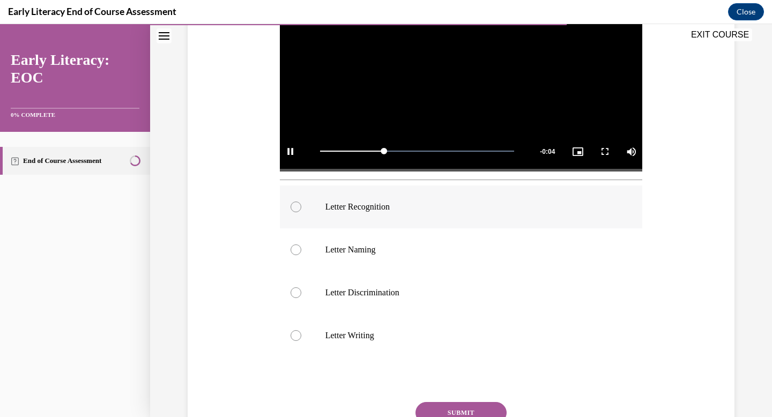
click at [443, 215] on div at bounding box center [461, 206] width 363 height 43
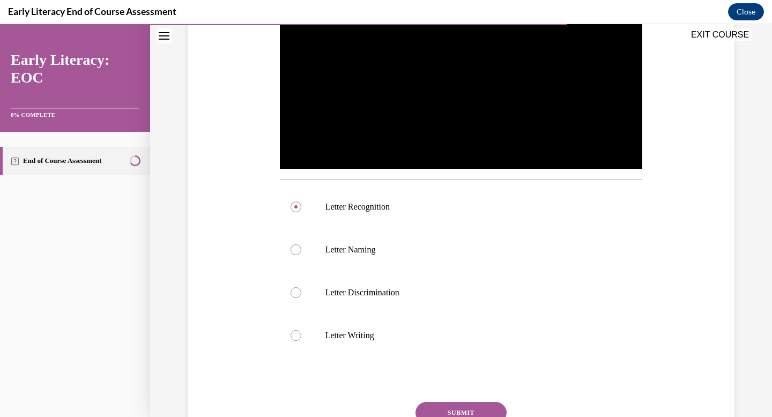
click at [438, 407] on button "SUBMIT" at bounding box center [460, 412] width 91 height 21
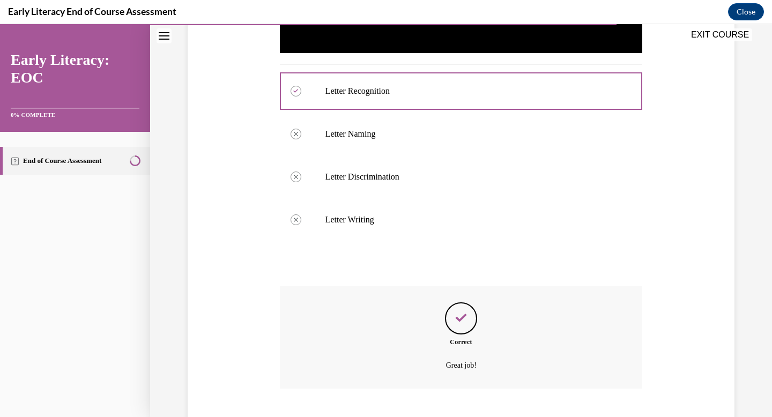
scroll to position [452, 0]
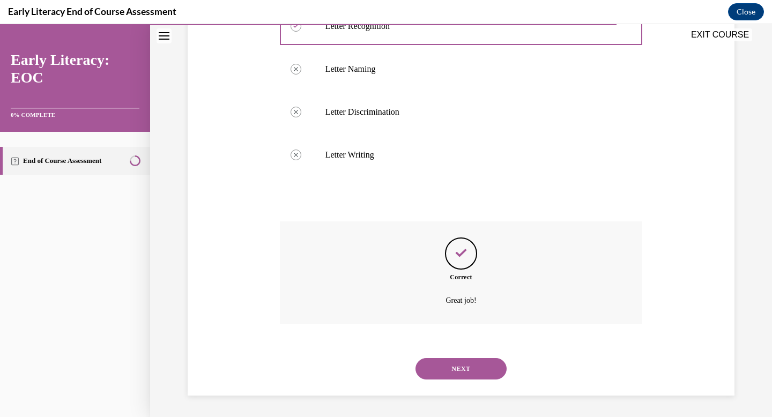
click at [470, 368] on button "NEXT" at bounding box center [460, 368] width 91 height 21
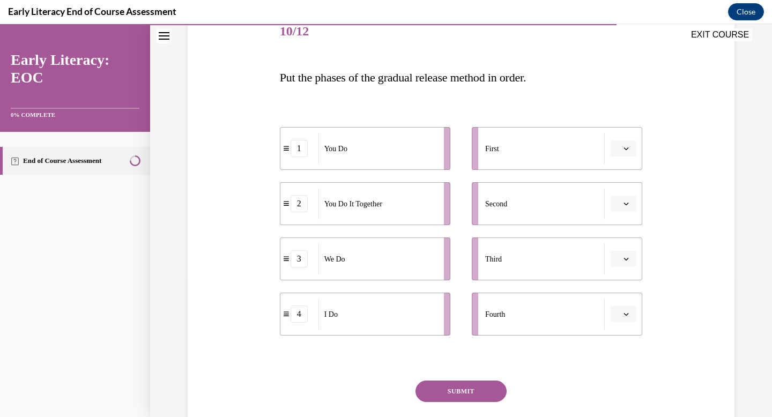
scroll to position [140, 0]
click at [630, 146] on button "button" at bounding box center [623, 147] width 26 height 16
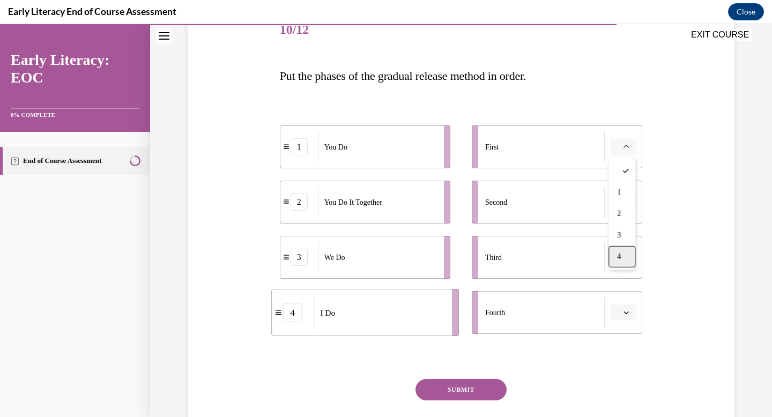
click at [624, 255] on div "4" at bounding box center [621, 256] width 27 height 21
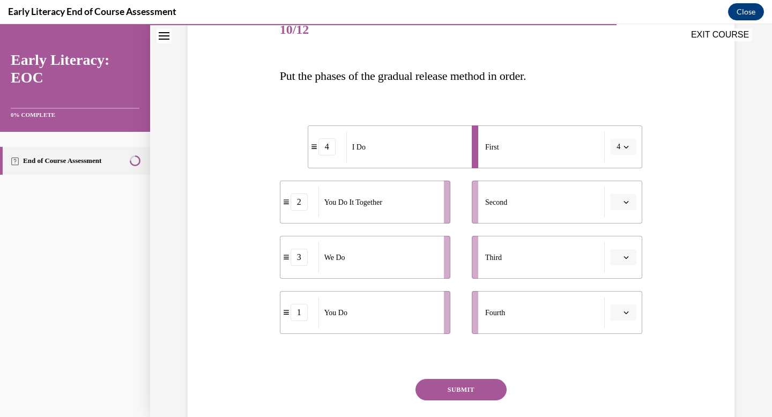
click at [622, 258] on span "button" at bounding box center [626, 257] width 8 height 8
click at [651, 212] on div "Question 10/12 Put the phases of the gradual release method in order. 4 I Do 2 …" at bounding box center [461, 222] width 552 height 490
click at [626, 205] on span "button" at bounding box center [626, 202] width 8 height 8
click at [625, 292] on div "3" at bounding box center [621, 290] width 27 height 21
click at [623, 256] on span "button" at bounding box center [626, 257] width 8 height 8
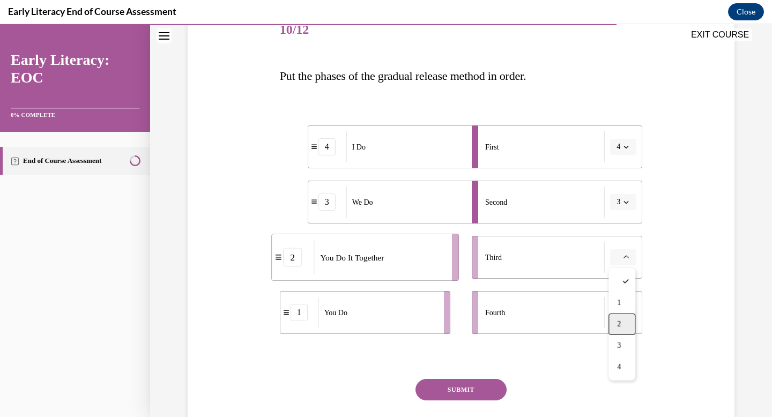
click at [625, 319] on div "2" at bounding box center [621, 324] width 27 height 21
click at [625, 319] on button "button" at bounding box center [623, 312] width 26 height 16
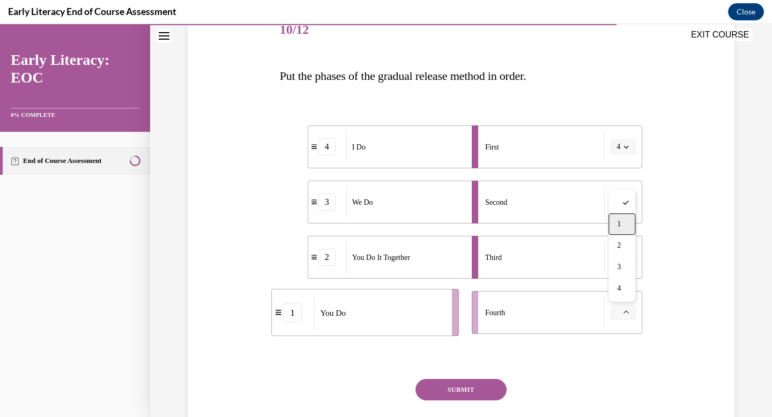
click at [629, 229] on div "1" at bounding box center [621, 223] width 27 height 21
click at [457, 391] on button "SUBMIT" at bounding box center [460, 389] width 91 height 21
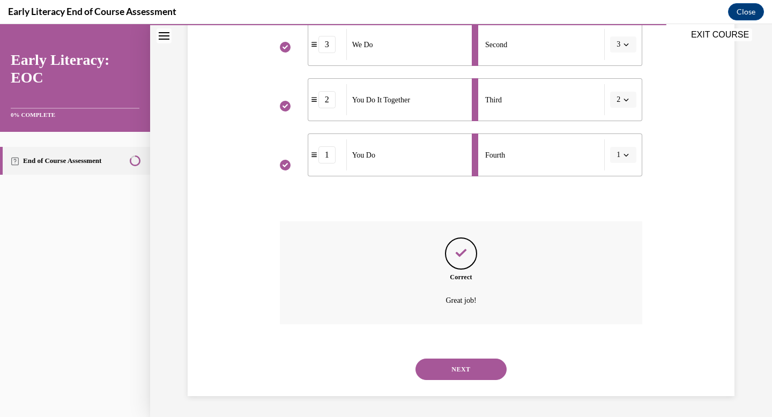
scroll to position [298, 0]
click at [460, 374] on button "NEXT" at bounding box center [460, 368] width 91 height 21
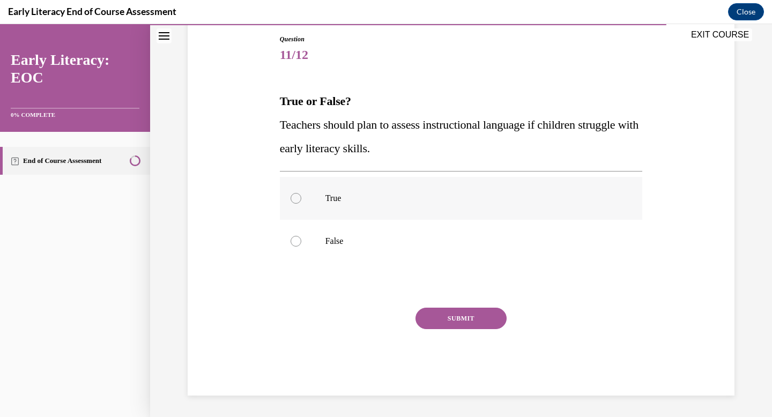
click at [398, 192] on div at bounding box center [461, 198] width 363 height 43
click at [457, 314] on button "SUBMIT" at bounding box center [460, 318] width 91 height 21
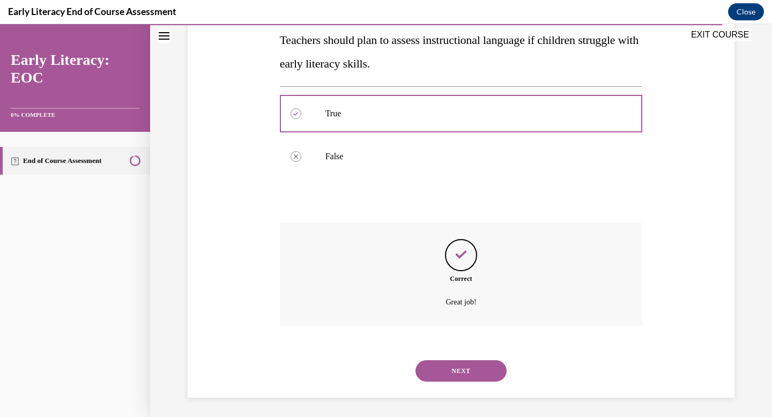
scroll to position [202, 0]
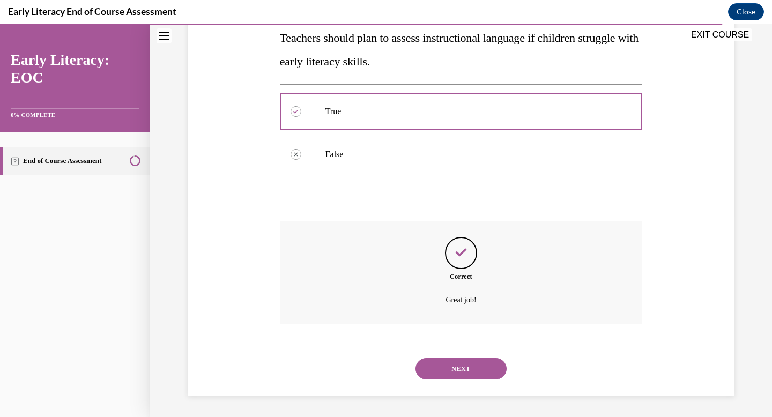
click at [457, 367] on button "NEXT" at bounding box center [460, 368] width 91 height 21
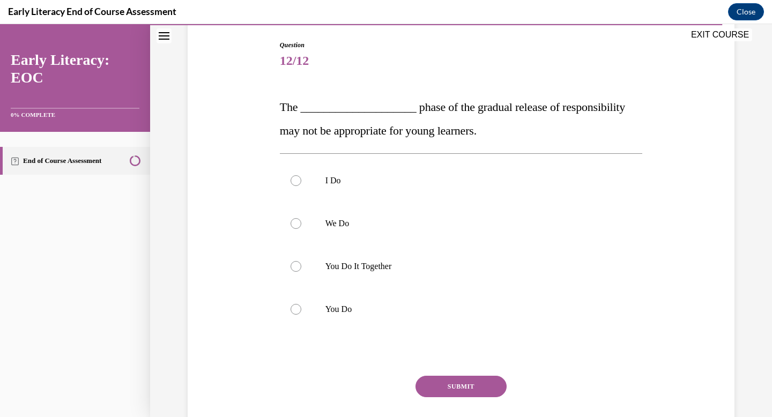
scroll to position [109, 0]
click at [422, 262] on p "You Do It Together" at bounding box center [470, 265] width 290 height 11
click at [396, 301] on div at bounding box center [461, 308] width 363 height 43
click at [469, 386] on button "SUBMIT" at bounding box center [460, 385] width 91 height 21
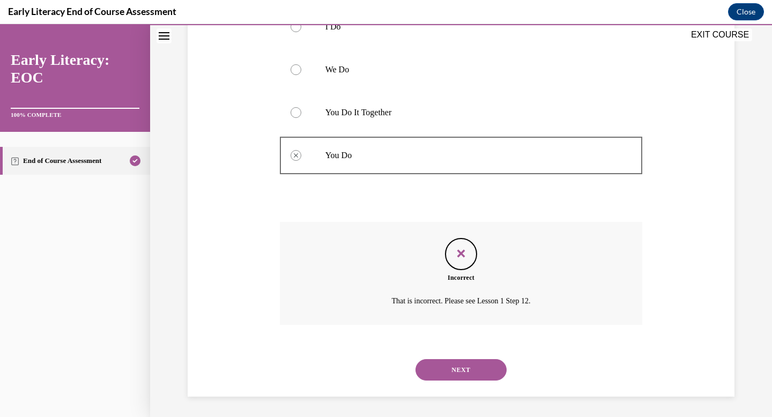
scroll to position [264, 0]
click at [467, 364] on button "NEXT" at bounding box center [460, 368] width 91 height 21
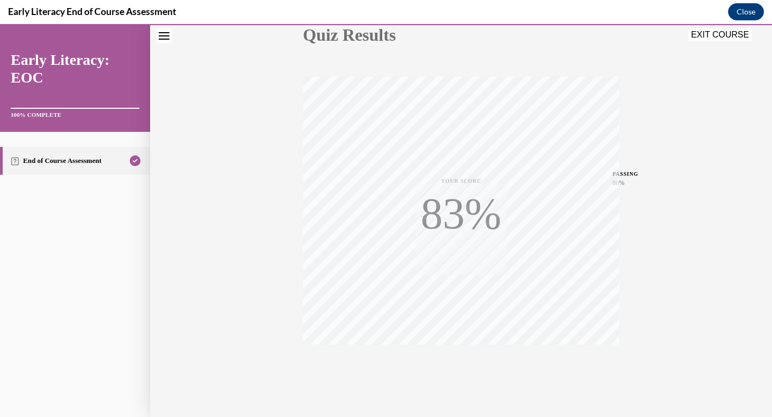
scroll to position [156, 0]
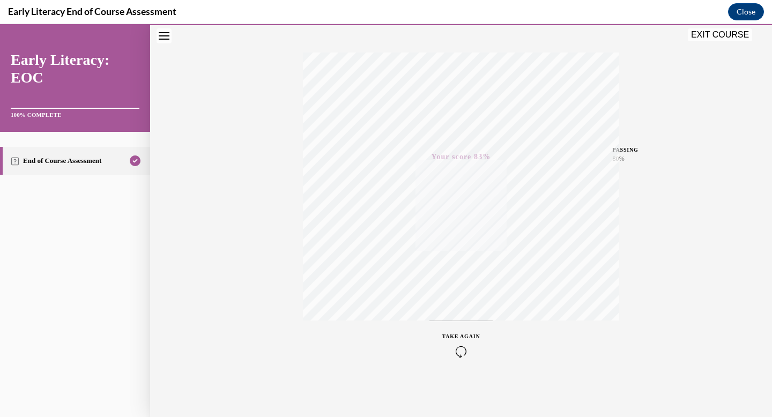
click at [460, 355] on icon "button" at bounding box center [461, 352] width 38 height 12
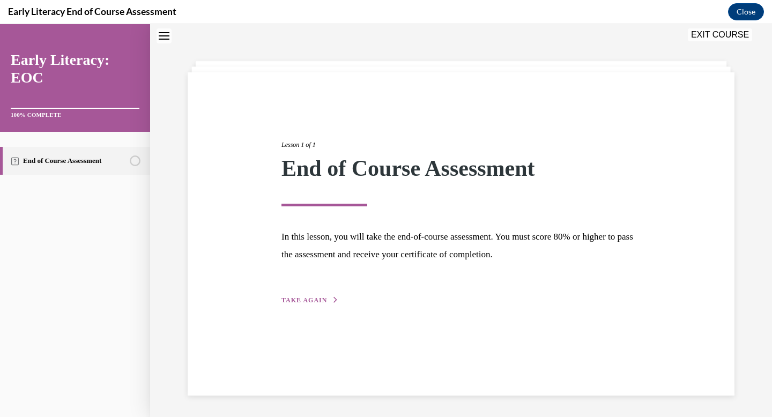
scroll to position [34, 0]
click at [307, 297] on span "TAKE AGAIN" at bounding box center [304, 300] width 46 height 8
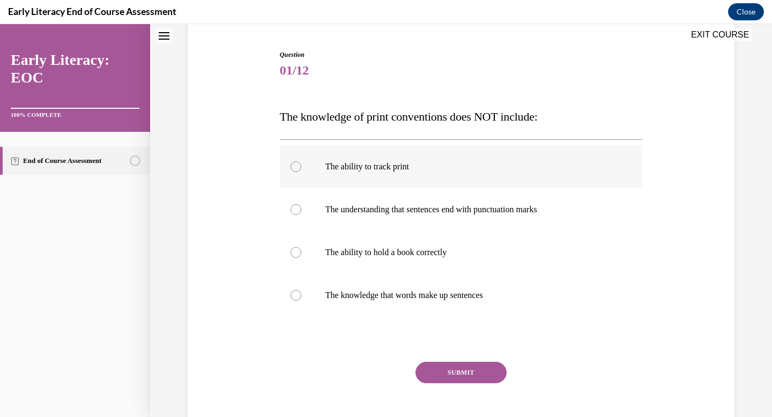
scroll to position [101, 0]
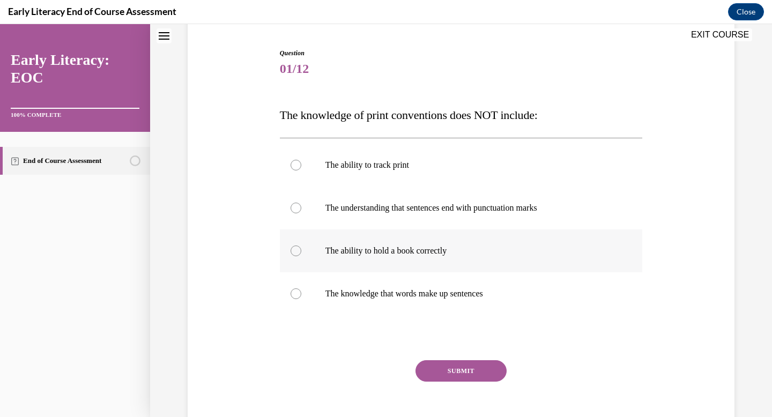
click at [482, 249] on p "The ability to hold a book correctly" at bounding box center [470, 250] width 290 height 11
click at [468, 367] on button "SUBMIT" at bounding box center [460, 370] width 91 height 21
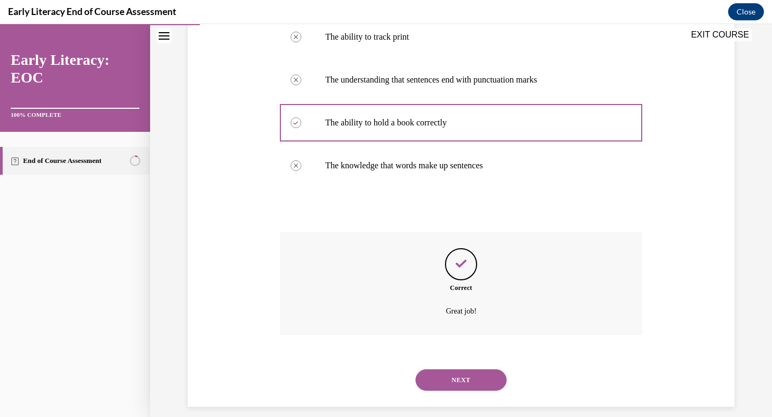
scroll to position [240, 0]
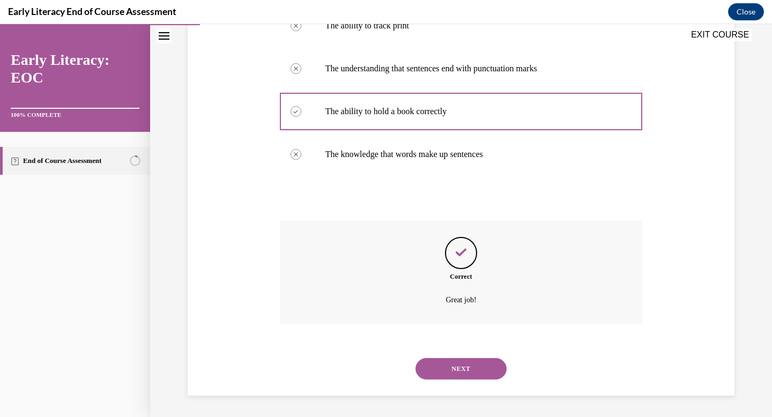
click at [474, 371] on button "NEXT" at bounding box center [460, 368] width 91 height 21
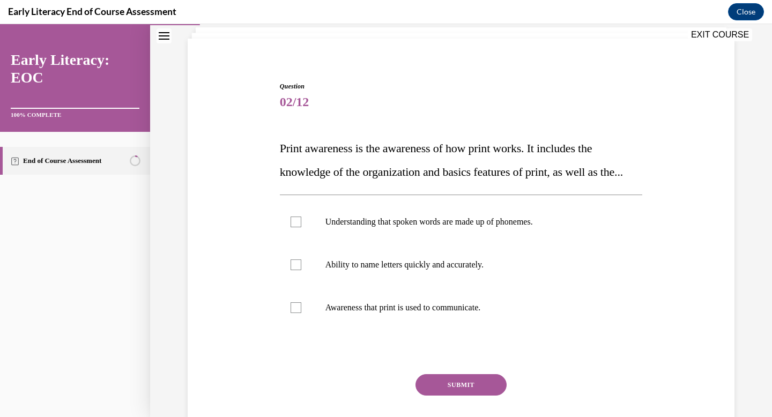
scroll to position [69, 0]
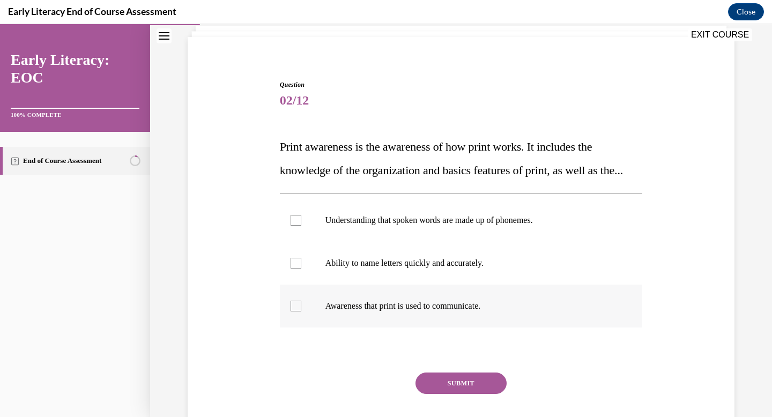
click at [455, 311] on p "Awareness that print is used to communicate." at bounding box center [470, 306] width 290 height 11
click at [456, 394] on button "SUBMIT" at bounding box center [460, 382] width 91 height 21
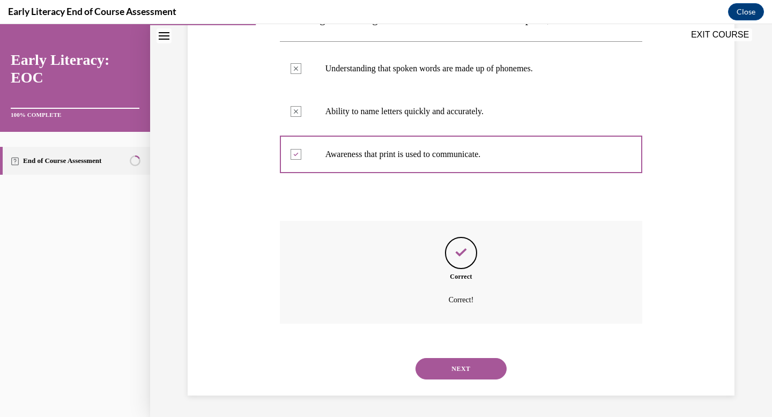
scroll to position [244, 0]
click at [468, 369] on button "NEXT" at bounding box center [460, 368] width 91 height 21
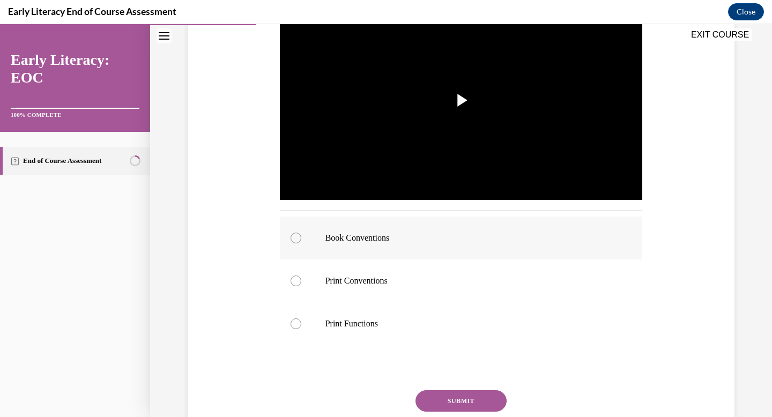
scroll to position [244, 0]
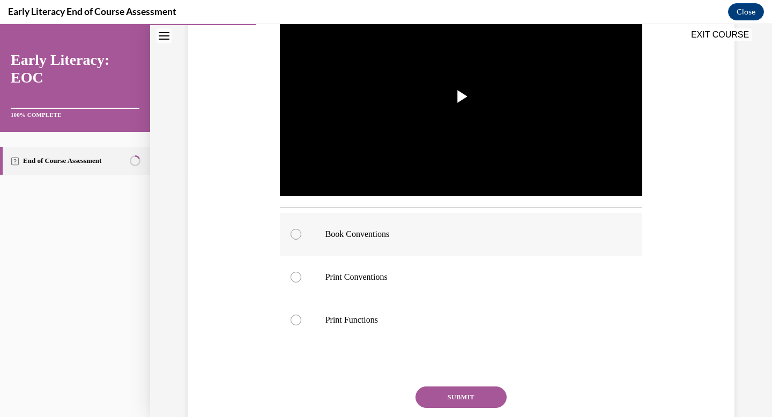
click at [455, 222] on div at bounding box center [461, 234] width 363 height 43
click at [452, 56] on img "Video player" at bounding box center [461, 97] width 363 height 204
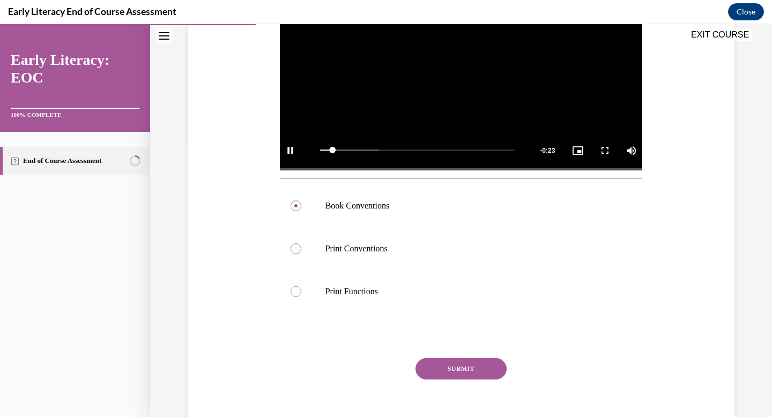
click at [447, 360] on button "SUBMIT" at bounding box center [460, 368] width 91 height 21
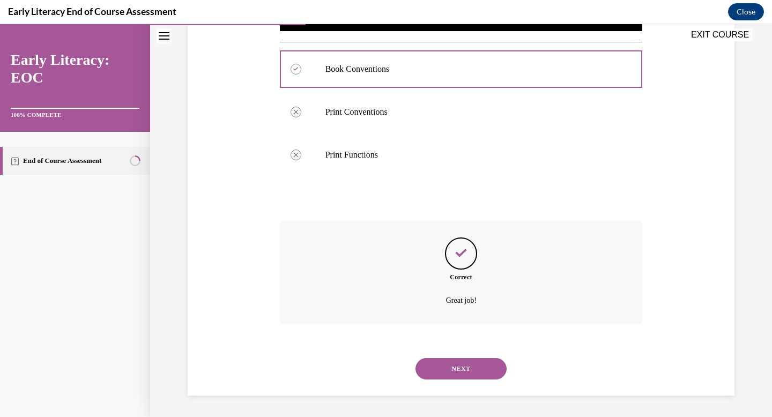
scroll to position [409, 0]
click at [449, 370] on button "NEXT" at bounding box center [460, 368] width 91 height 21
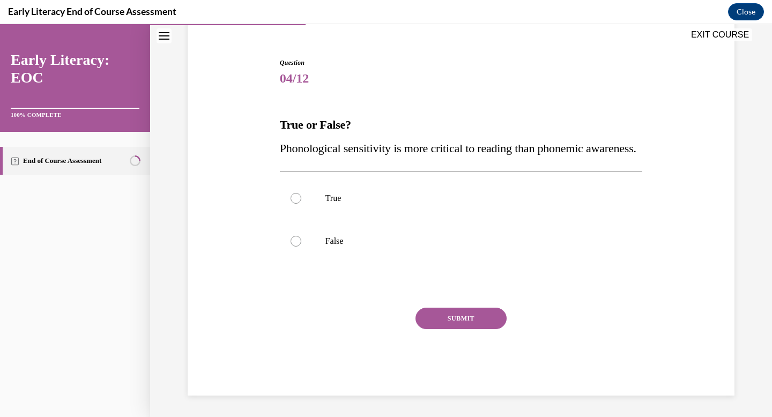
scroll to position [115, 0]
click at [436, 255] on div at bounding box center [461, 241] width 363 height 43
click at [452, 317] on button "SUBMIT" at bounding box center [460, 318] width 91 height 21
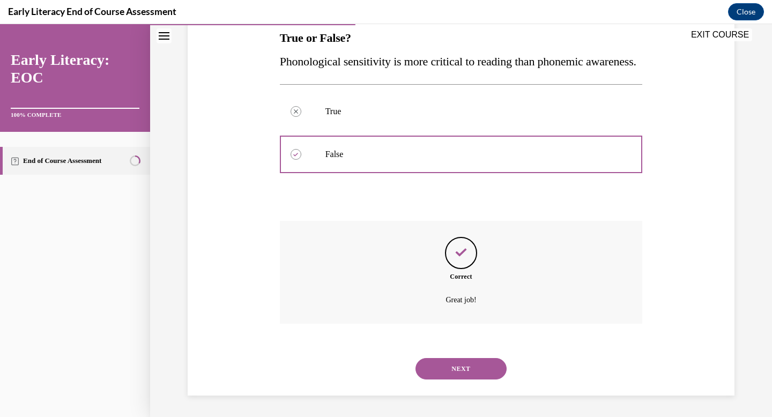
scroll to position [202, 0]
click at [460, 364] on button "NEXT" at bounding box center [460, 368] width 91 height 21
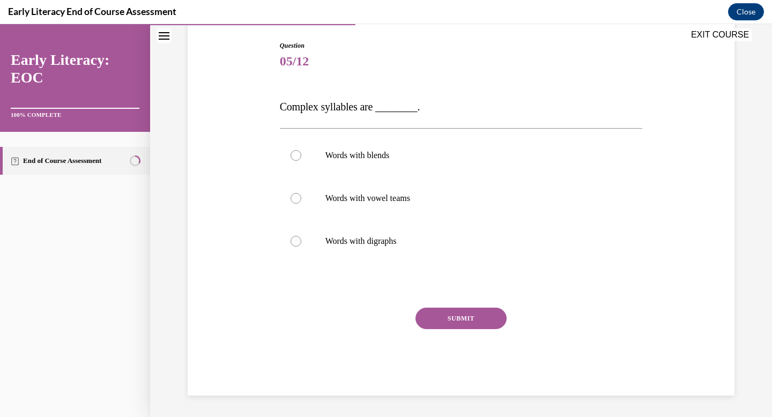
scroll to position [108, 0]
click at [429, 155] on p "Words with blends" at bounding box center [470, 155] width 290 height 11
click at [456, 320] on button "SUBMIT" at bounding box center [460, 318] width 91 height 21
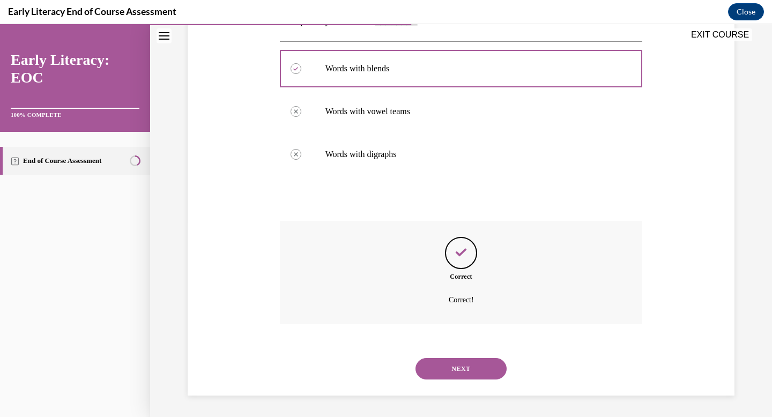
click at [453, 363] on button "NEXT" at bounding box center [460, 368] width 91 height 21
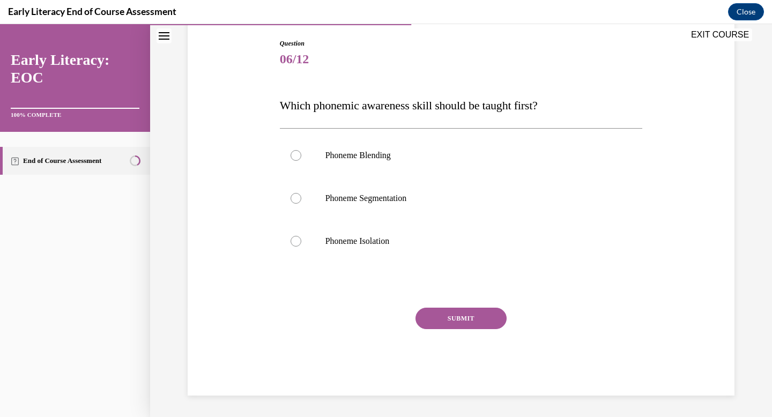
scroll to position [110, 0]
click at [424, 259] on div at bounding box center [461, 241] width 363 height 43
click at [453, 322] on button "SUBMIT" at bounding box center [460, 318] width 91 height 21
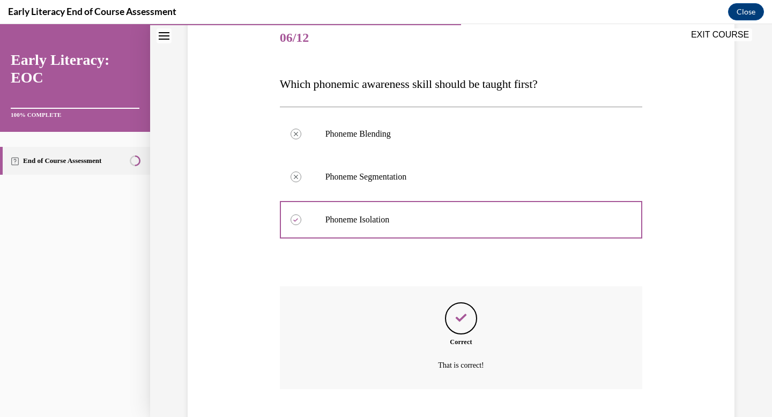
scroll to position [197, 0]
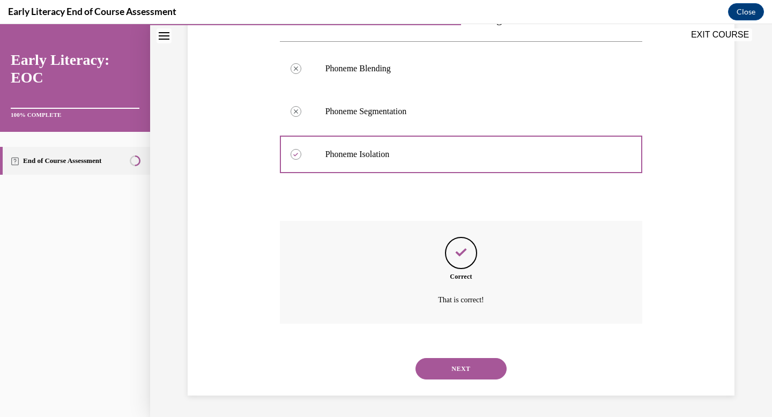
click at [456, 366] on button "NEXT" at bounding box center [460, 368] width 91 height 21
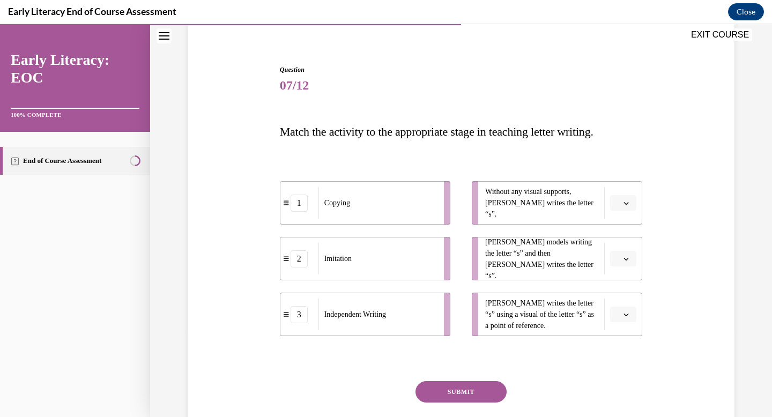
scroll to position [85, 0]
click at [624, 200] on icon "button" at bounding box center [625, 201] width 5 height 5
click at [623, 287] on div "3" at bounding box center [621, 289] width 27 height 21
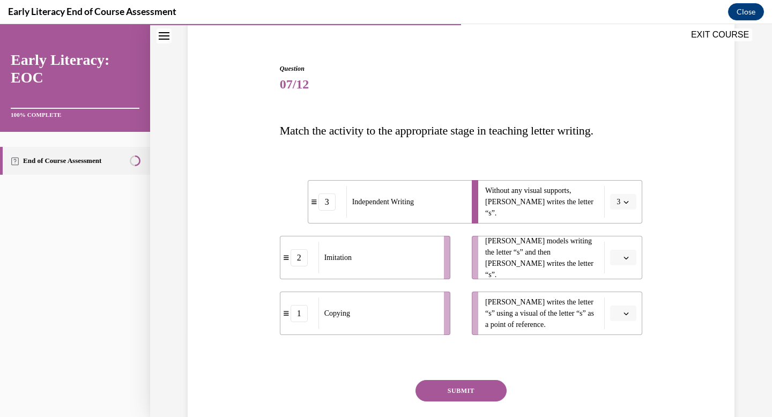
click at [627, 258] on icon "button" at bounding box center [625, 257] width 5 height 5
click at [627, 299] on div "1" at bounding box center [621, 302] width 27 height 21
click at [623, 256] on icon "button" at bounding box center [625, 257] width 5 height 5
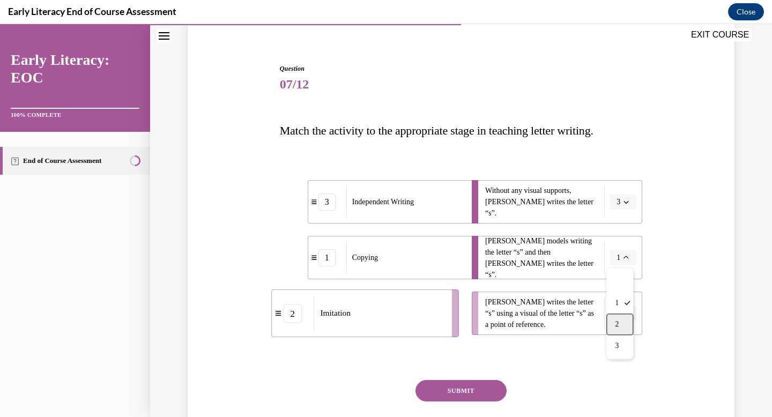
click at [625, 324] on div "2" at bounding box center [619, 324] width 27 height 21
click at [620, 309] on span "Please select an option" at bounding box center [618, 313] width 4 height 11
click at [619, 356] on span "1" at bounding box center [619, 358] width 4 height 9
click at [466, 390] on button "SUBMIT" at bounding box center [460, 390] width 91 height 21
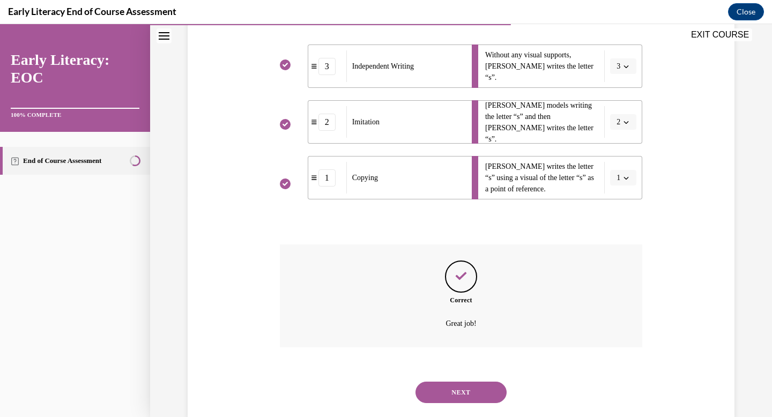
scroll to position [244, 0]
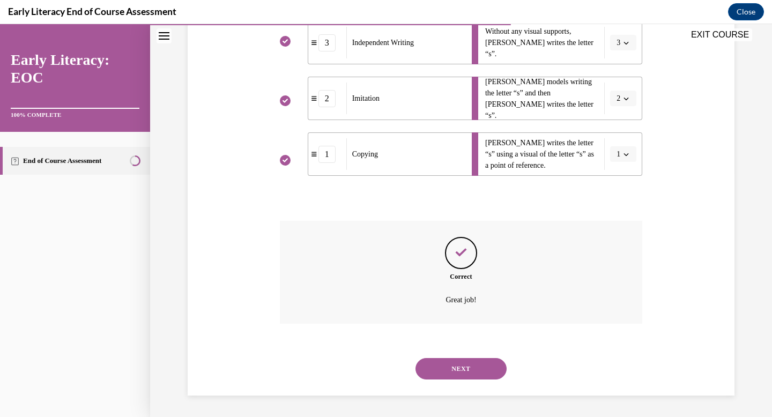
click at [463, 364] on button "NEXT" at bounding box center [460, 368] width 91 height 21
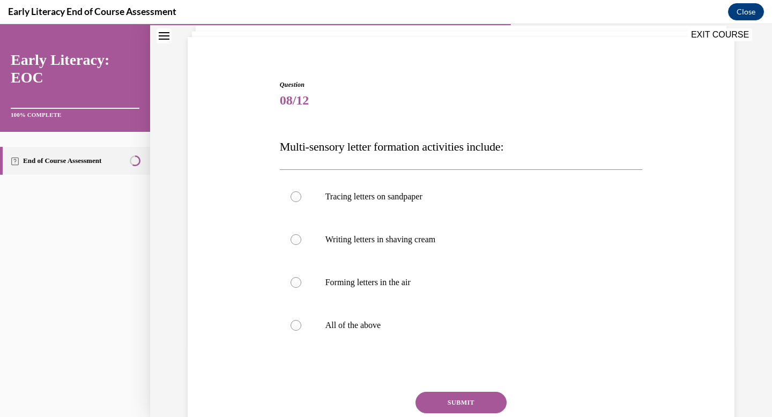
scroll to position [74, 0]
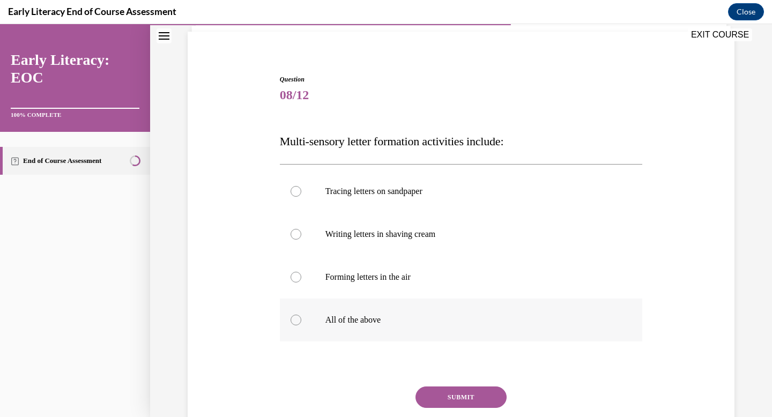
click at [435, 322] on p "All of the above" at bounding box center [470, 320] width 290 height 11
click at [453, 397] on button "SUBMIT" at bounding box center [460, 396] width 91 height 21
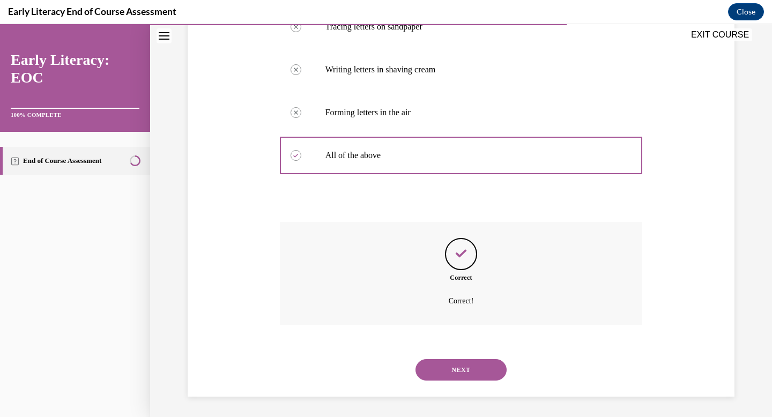
scroll to position [240, 0]
click at [456, 369] on button "NEXT" at bounding box center [460, 368] width 91 height 21
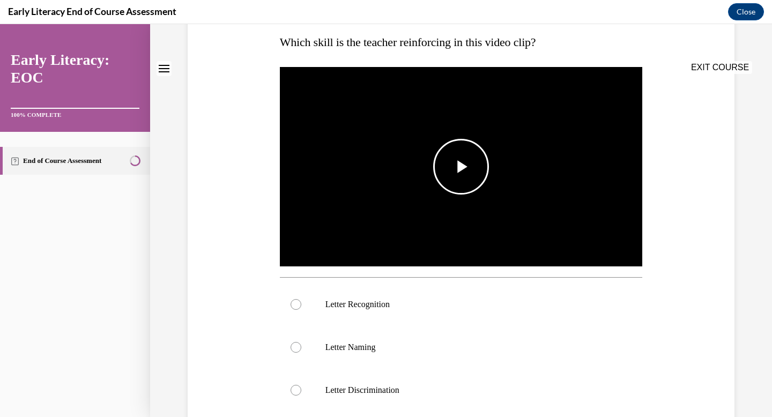
scroll to position [180, 0]
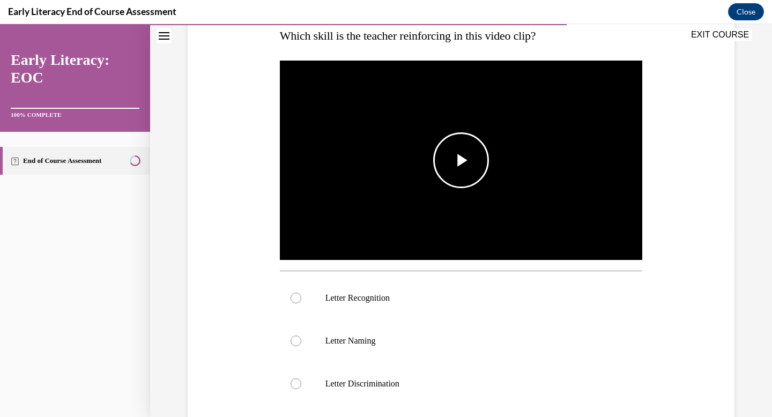
click at [461, 160] on span "Video player" at bounding box center [461, 160] width 0 height 0
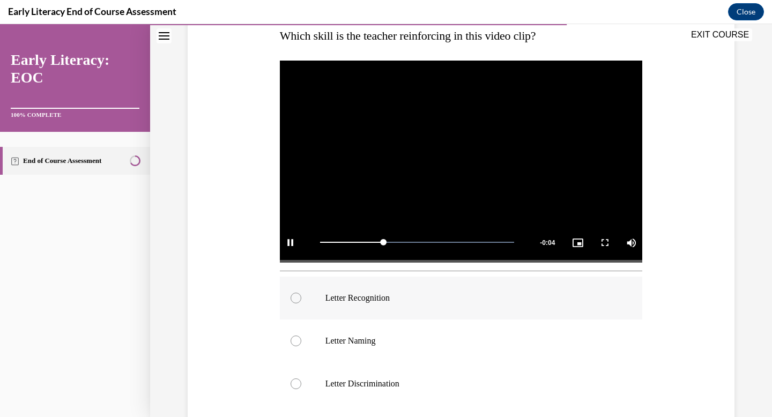
click at [404, 293] on p "Letter Recognition" at bounding box center [470, 298] width 290 height 11
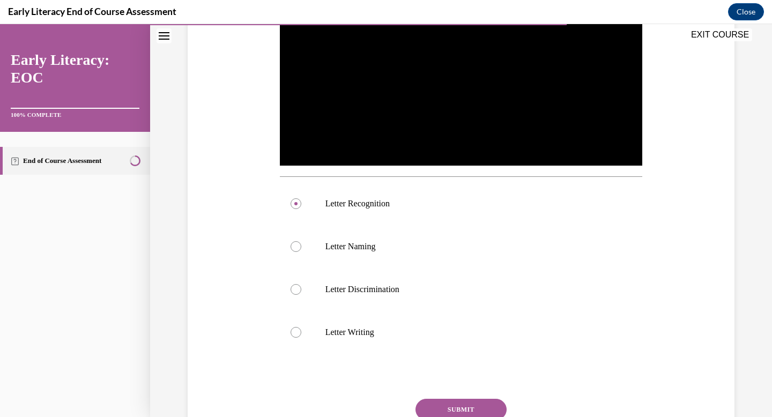
click at [451, 409] on button "SUBMIT" at bounding box center [460, 409] width 91 height 21
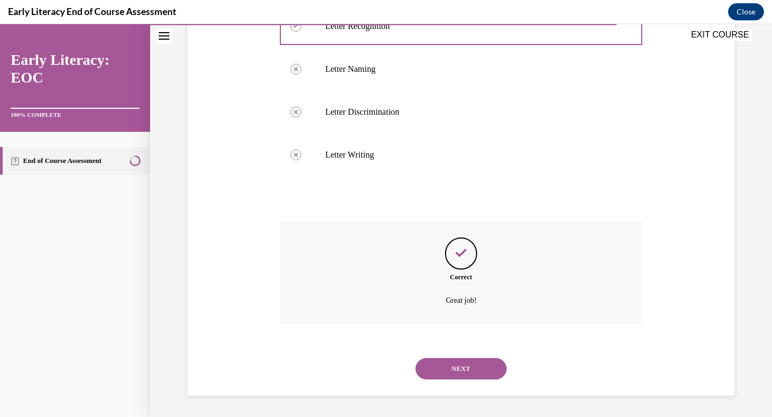
scroll to position [452, 0]
click at [465, 367] on button "NEXT" at bounding box center [460, 368] width 91 height 21
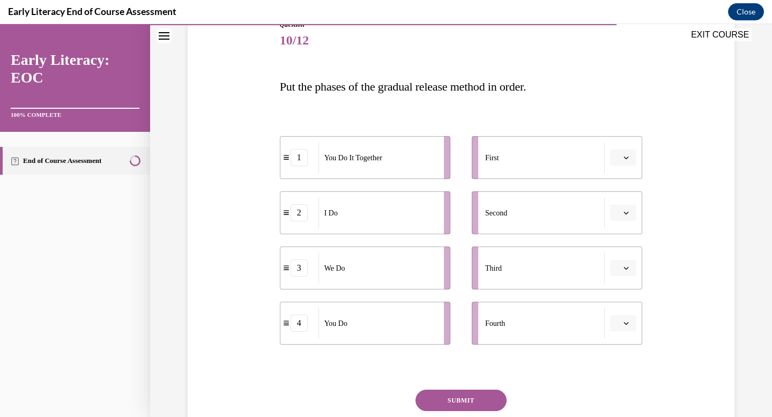
scroll to position [130, 0]
click at [632, 152] on button "button" at bounding box center [623, 156] width 26 height 16
click at [631, 95] on p "Put the phases of the gradual release method in order." at bounding box center [461, 86] width 363 height 24
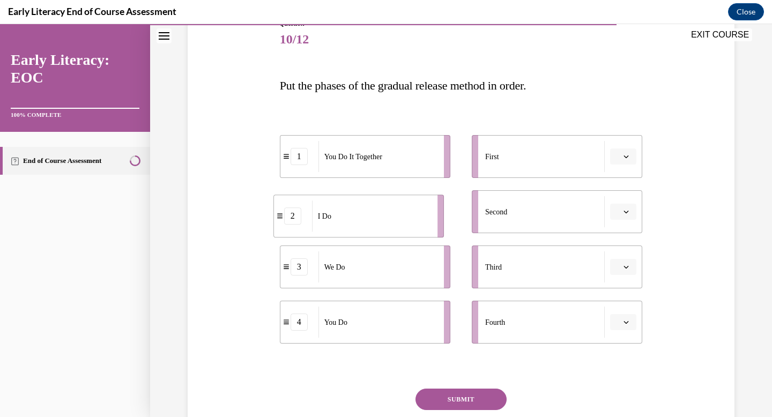
drag, startPoint x: 286, startPoint y: 217, endPoint x: 279, endPoint y: 221, distance: 7.7
click at [279, 221] on div "2" at bounding box center [293, 215] width 38 height 17
drag, startPoint x: 281, startPoint y: 218, endPoint x: 444, endPoint y: 159, distance: 172.6
click at [444, 159] on div "2" at bounding box center [461, 153] width 38 height 17
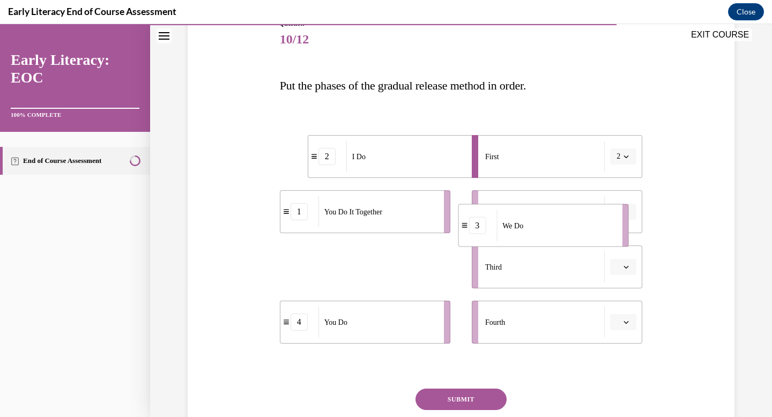
drag, startPoint x: 296, startPoint y: 274, endPoint x: 495, endPoint y: 214, distance: 207.7
click at [486, 217] on div "3" at bounding box center [476, 225] width 17 height 17
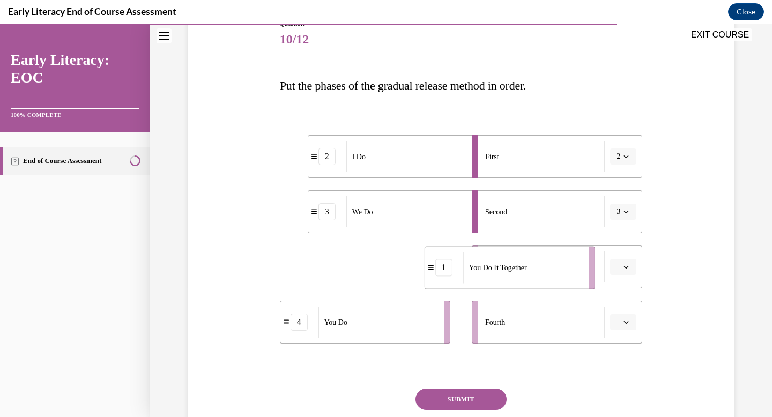
drag, startPoint x: 293, startPoint y: 270, endPoint x: 454, endPoint y: 272, distance: 160.8
click at [452, 271] on div "1" at bounding box center [443, 267] width 17 height 17
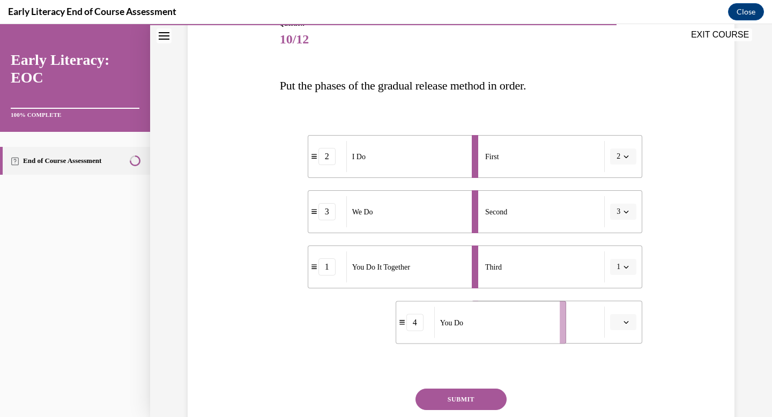
drag, startPoint x: 285, startPoint y: 329, endPoint x: 402, endPoint y: 327, distance: 116.8
click at [402, 328] on div "4" at bounding box center [415, 322] width 38 height 17
click at [450, 400] on button "SUBMIT" at bounding box center [460, 399] width 91 height 21
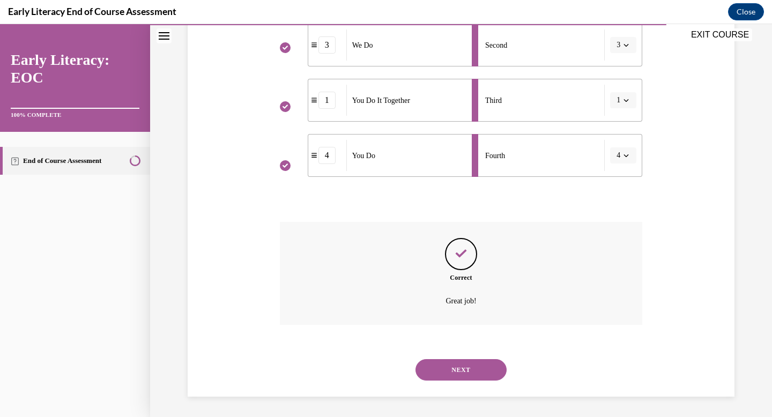
scroll to position [298, 0]
click at [461, 365] on button "NEXT" at bounding box center [460, 368] width 91 height 21
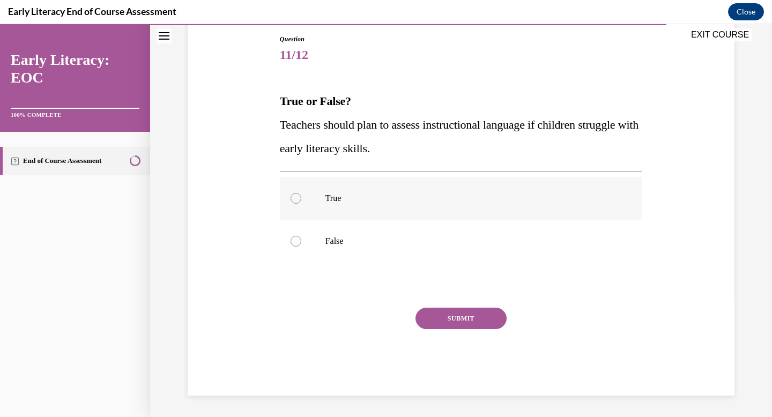
click at [418, 205] on div at bounding box center [461, 198] width 363 height 43
click at [478, 317] on button "SUBMIT" at bounding box center [460, 318] width 91 height 21
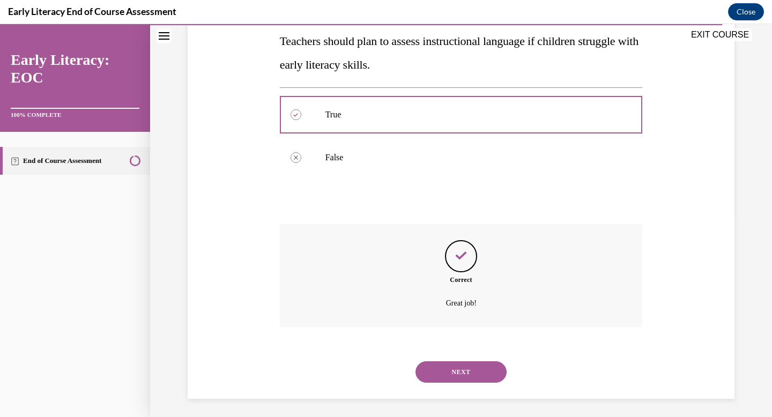
scroll to position [202, 0]
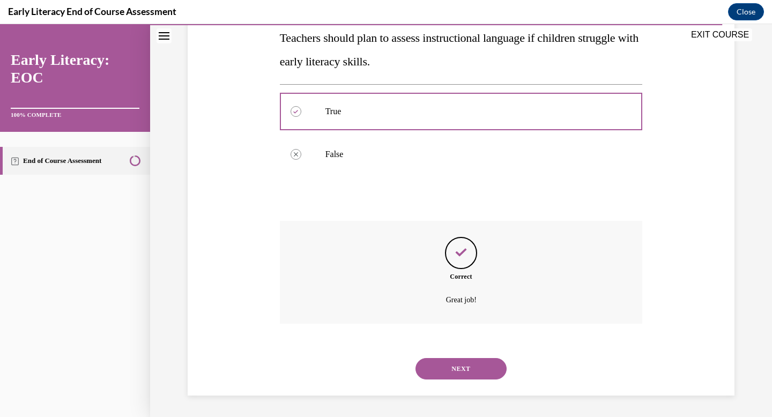
click at [460, 369] on button "NEXT" at bounding box center [460, 368] width 91 height 21
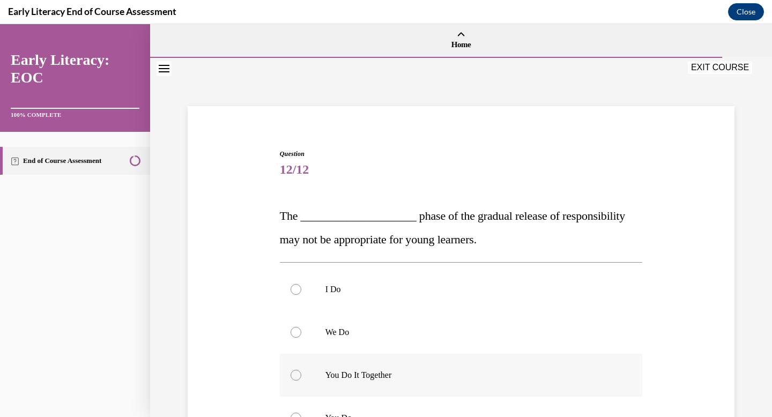
click at [415, 371] on p "You Do It Together" at bounding box center [470, 375] width 290 height 11
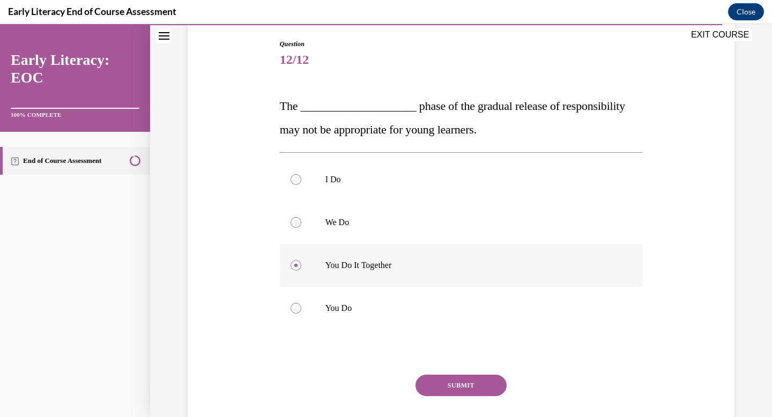
scroll to position [112, 0]
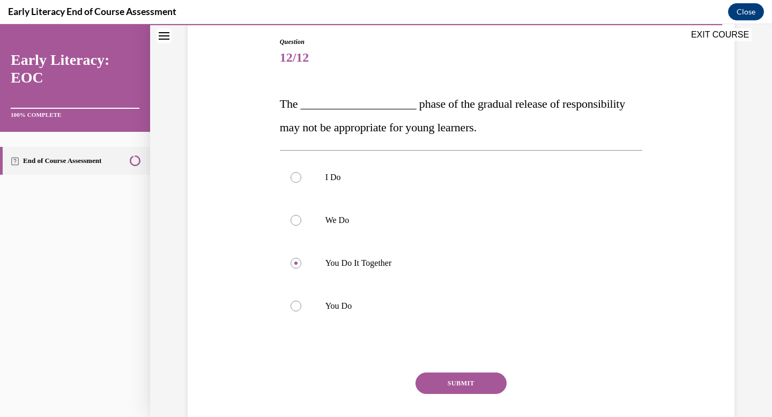
click at [442, 381] on button "SUBMIT" at bounding box center [460, 382] width 91 height 21
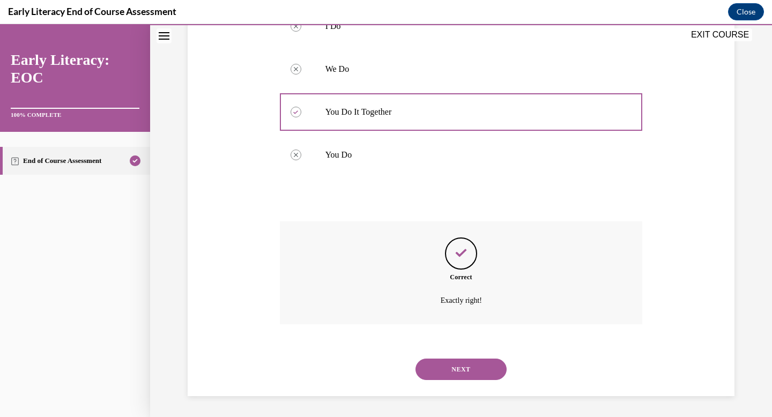
scroll to position [264, 0]
click at [454, 366] on button "NEXT" at bounding box center [460, 368] width 91 height 21
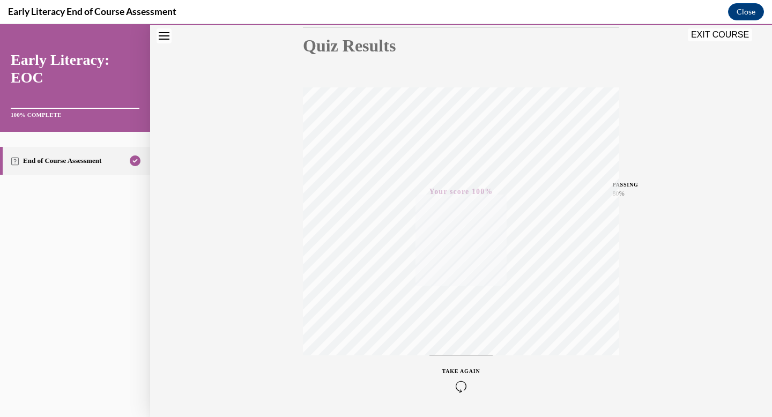
scroll to position [108, 0]
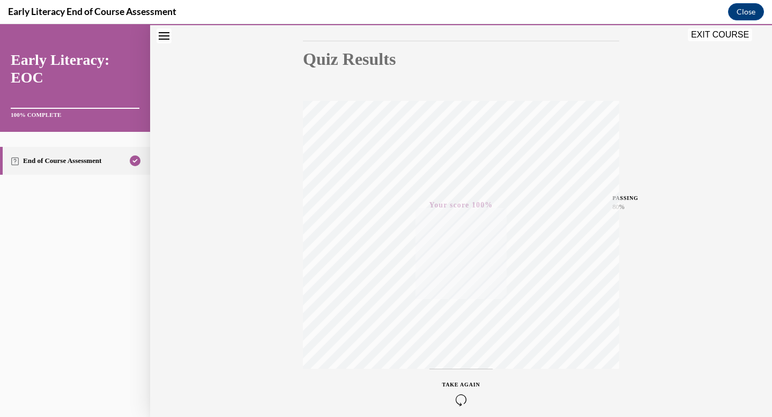
click at [721, 35] on button "EXIT COURSE" at bounding box center [720, 34] width 64 height 13
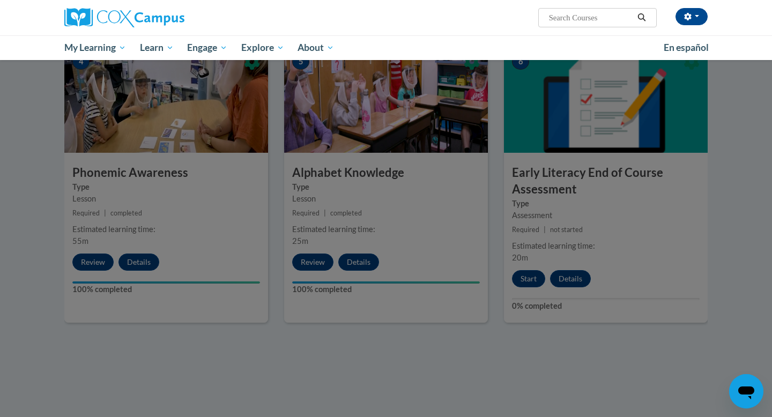
scroll to position [528, 0]
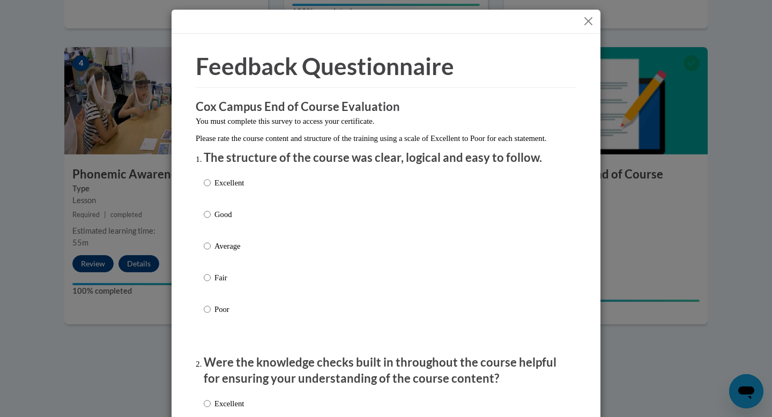
click at [284, 188] on div "Excellent Good Average Fair Poor" at bounding box center [386, 259] width 364 height 175
click at [234, 189] on p "Excellent" at bounding box center [228, 183] width 29 height 12
click at [211, 189] on input "Excellent" at bounding box center [207, 183] width 7 height 12
radio input "true"
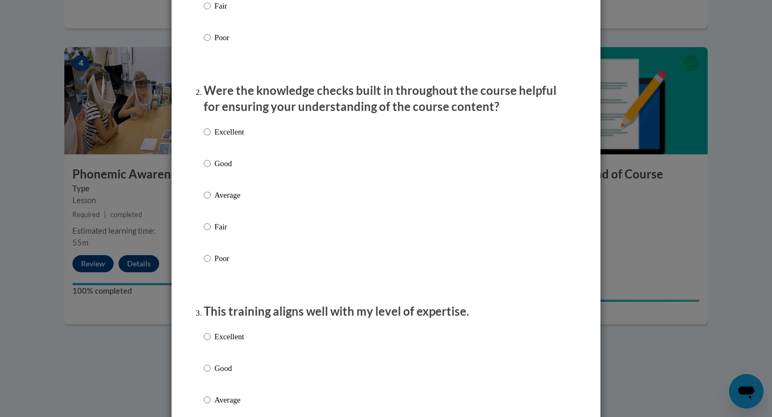
scroll to position [0, 0]
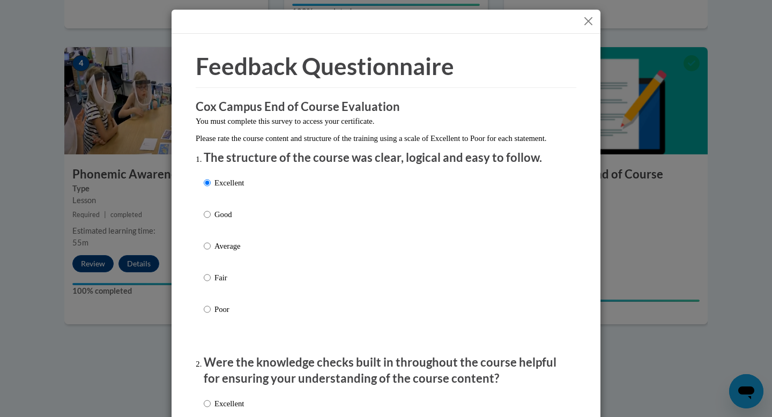
click at [585, 19] on button "Close" at bounding box center [587, 20] width 13 height 13
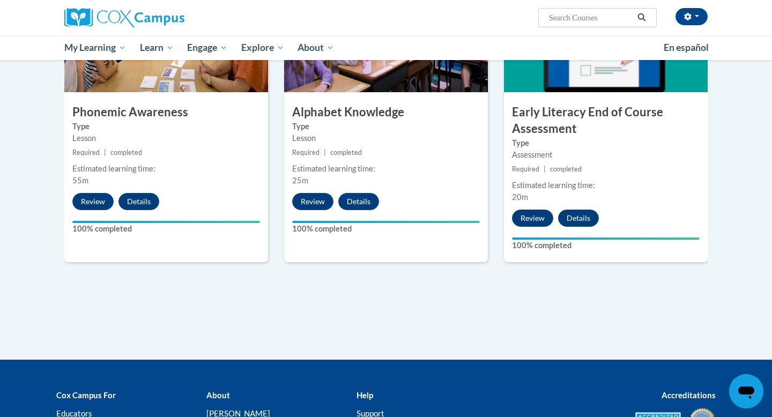
scroll to position [605, 0]
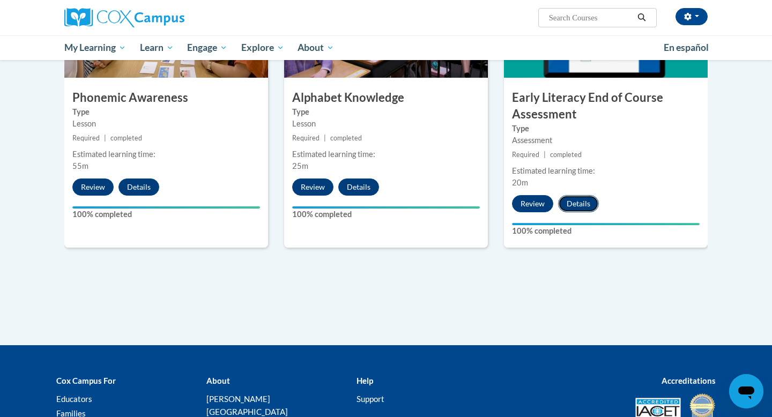
click at [580, 205] on button "Details" at bounding box center [578, 203] width 41 height 17
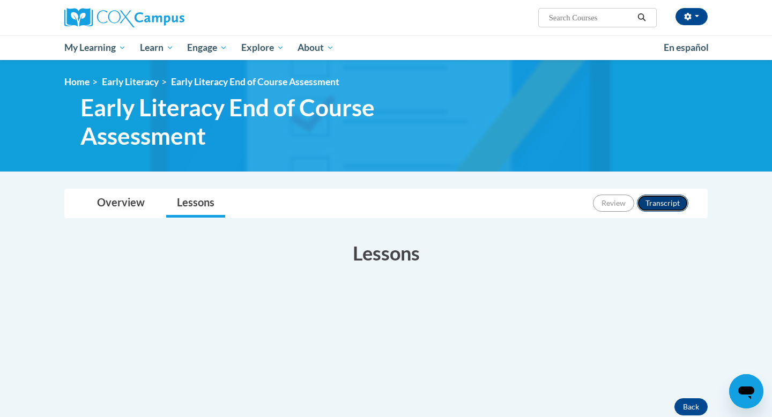
click at [663, 201] on button "Transcript" at bounding box center [662, 203] width 51 height 17
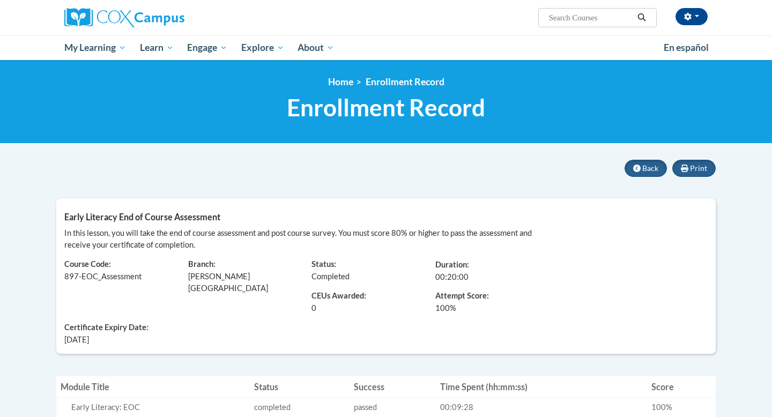
scroll to position [16, 0]
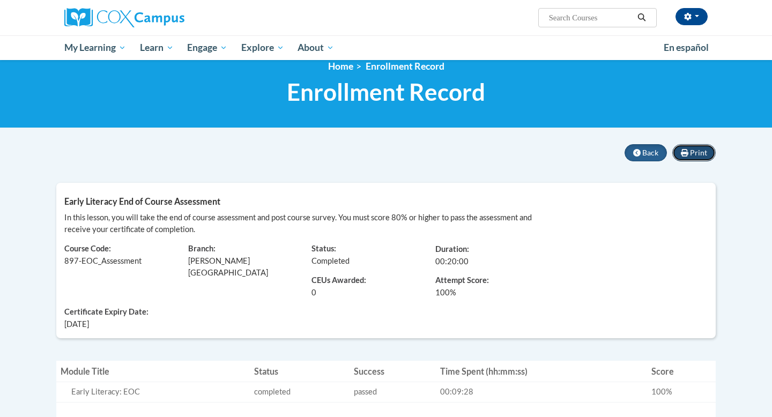
click at [700, 154] on span "Print" at bounding box center [698, 152] width 17 height 9
